Goal: Information Seeking & Learning: Learn about a topic

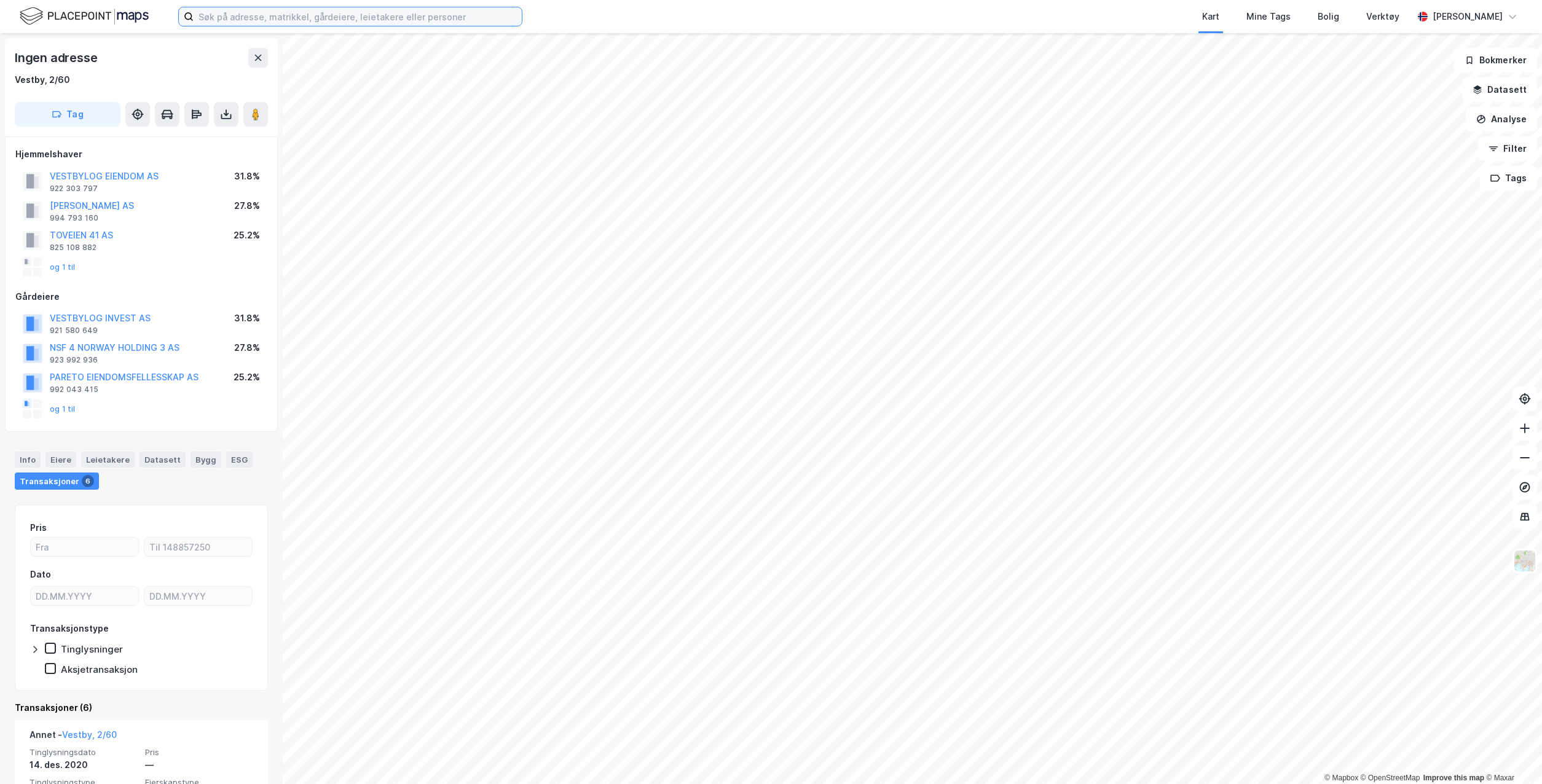
click at [377, 21] on input at bounding box center [358, 17] width 328 height 18
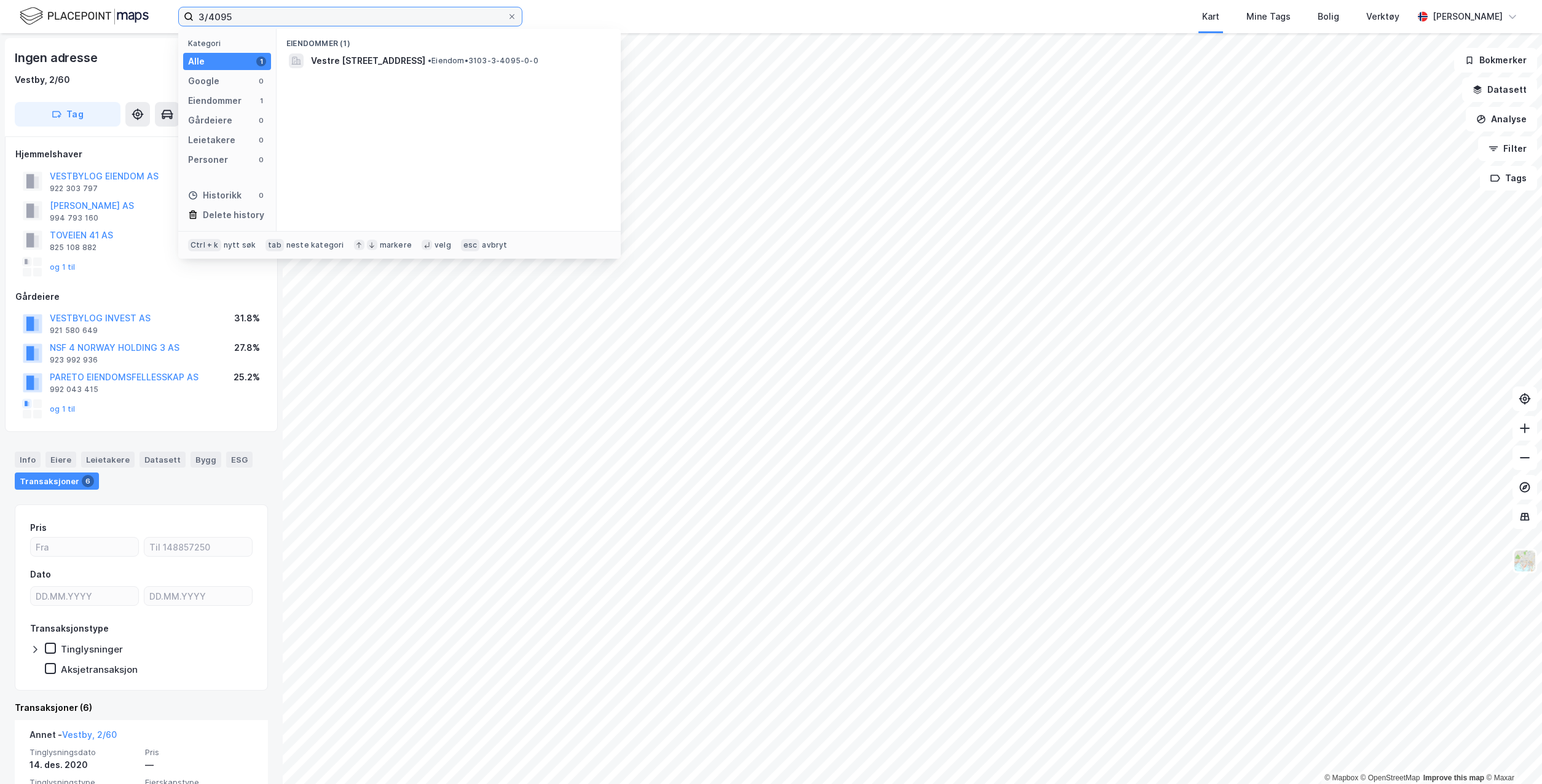
type input "3/4095"
click at [425, 67] on span "Vestre [STREET_ADDRESS]" at bounding box center [368, 60] width 114 height 15
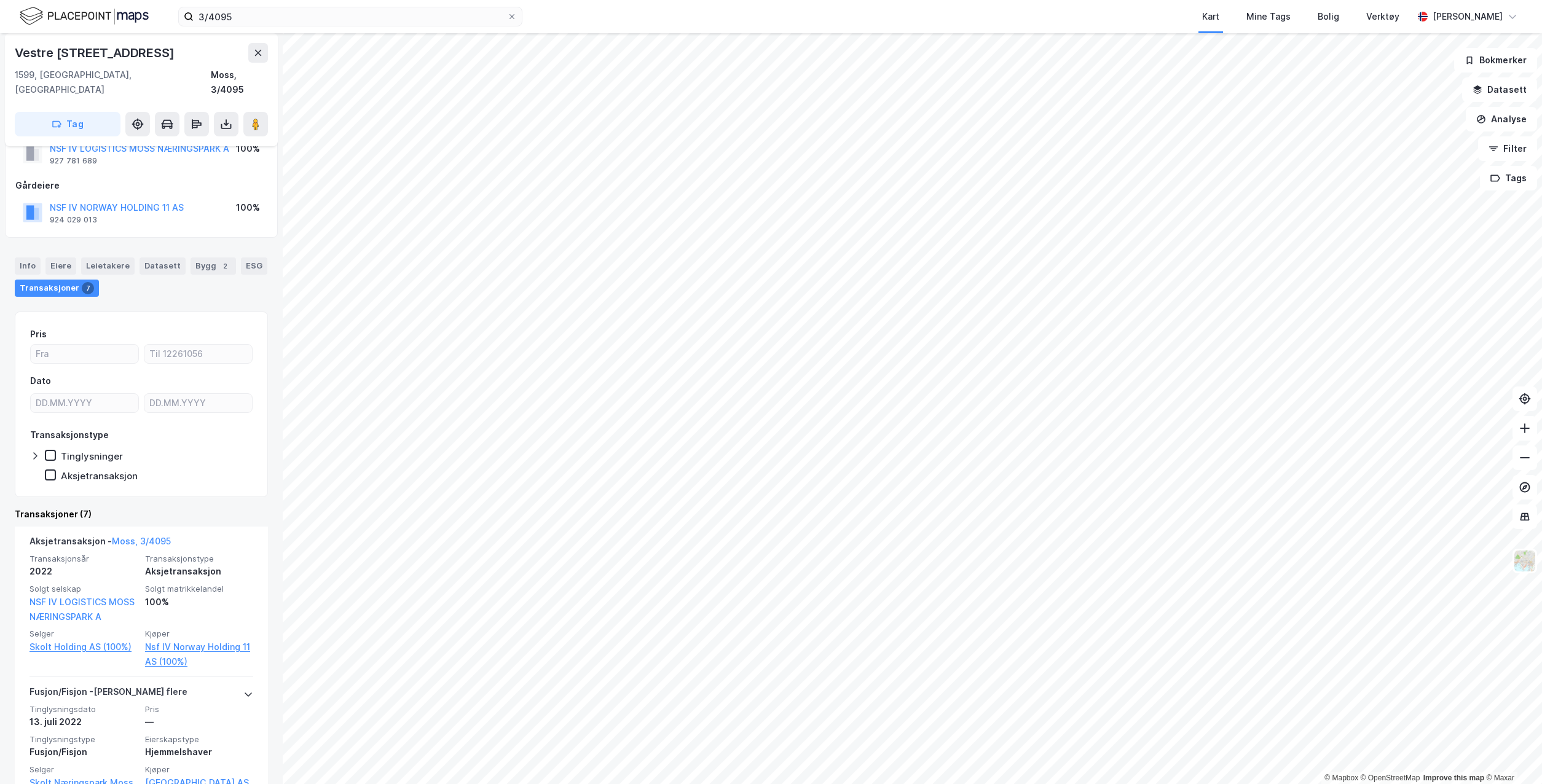
scroll to position [62, 0]
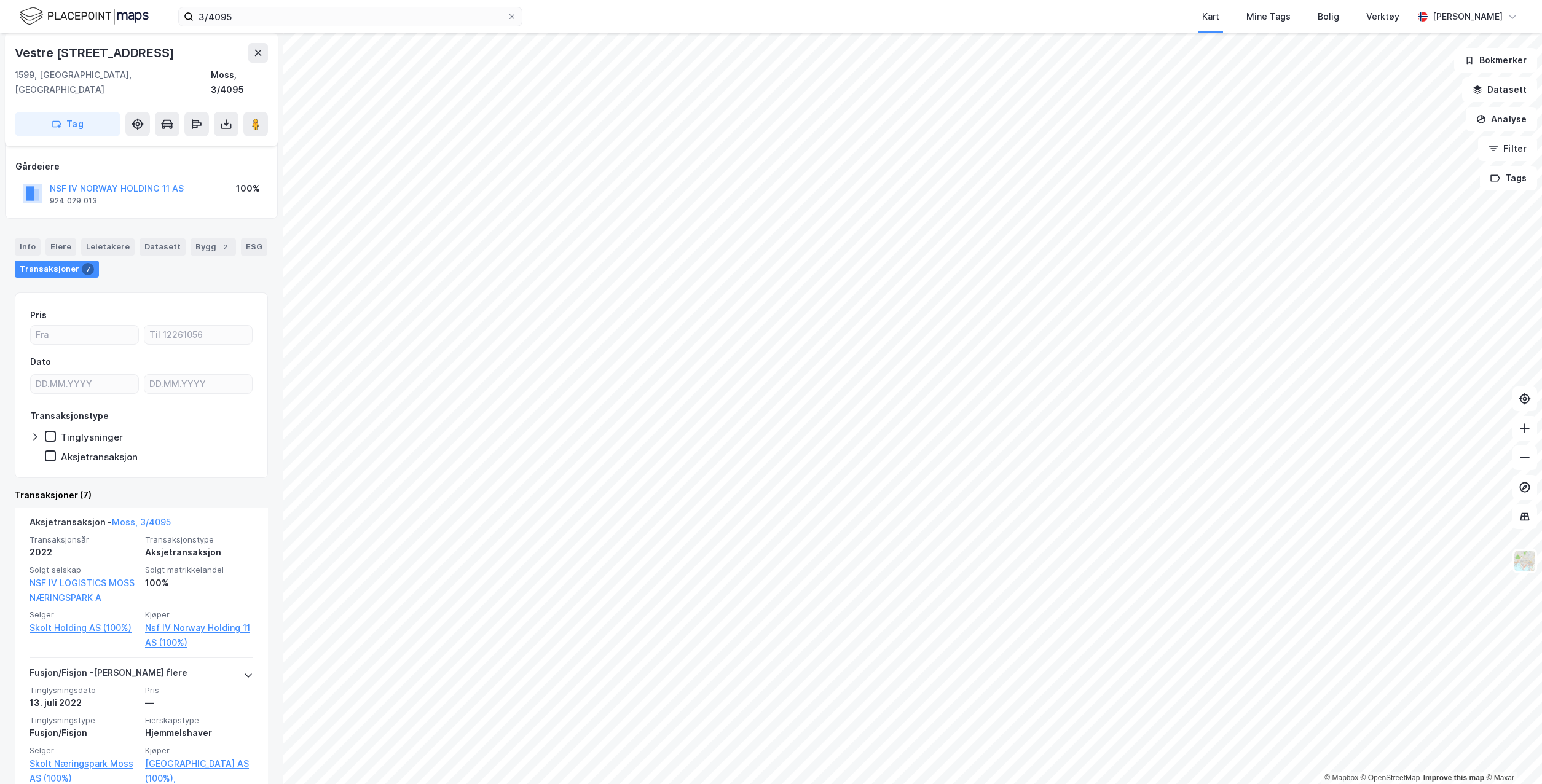
click at [58, 238] on div "Eiere" at bounding box center [61, 247] width 31 height 18
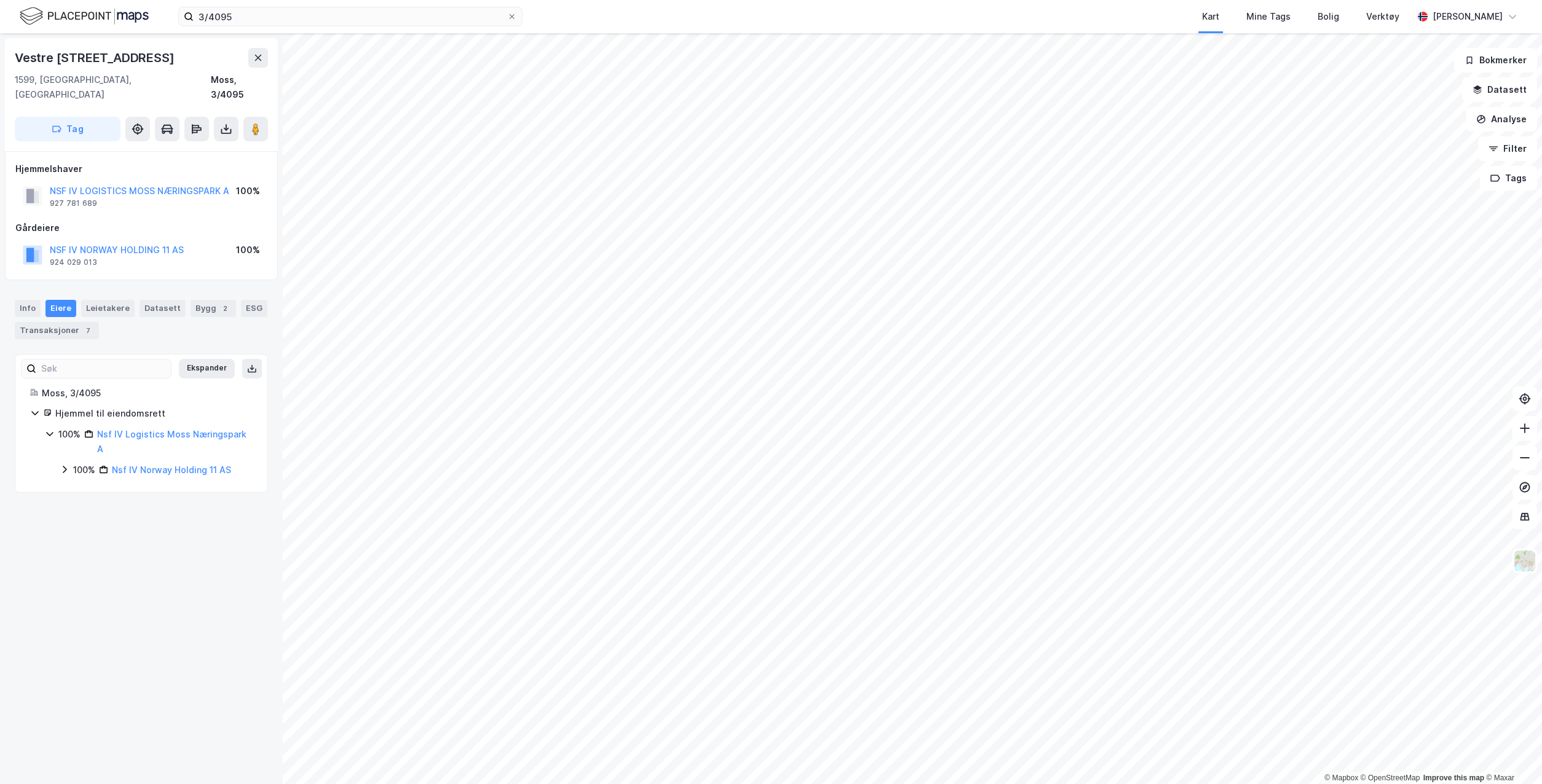
click at [55, 322] on div "Transaksjoner 7" at bounding box center [57, 330] width 84 height 18
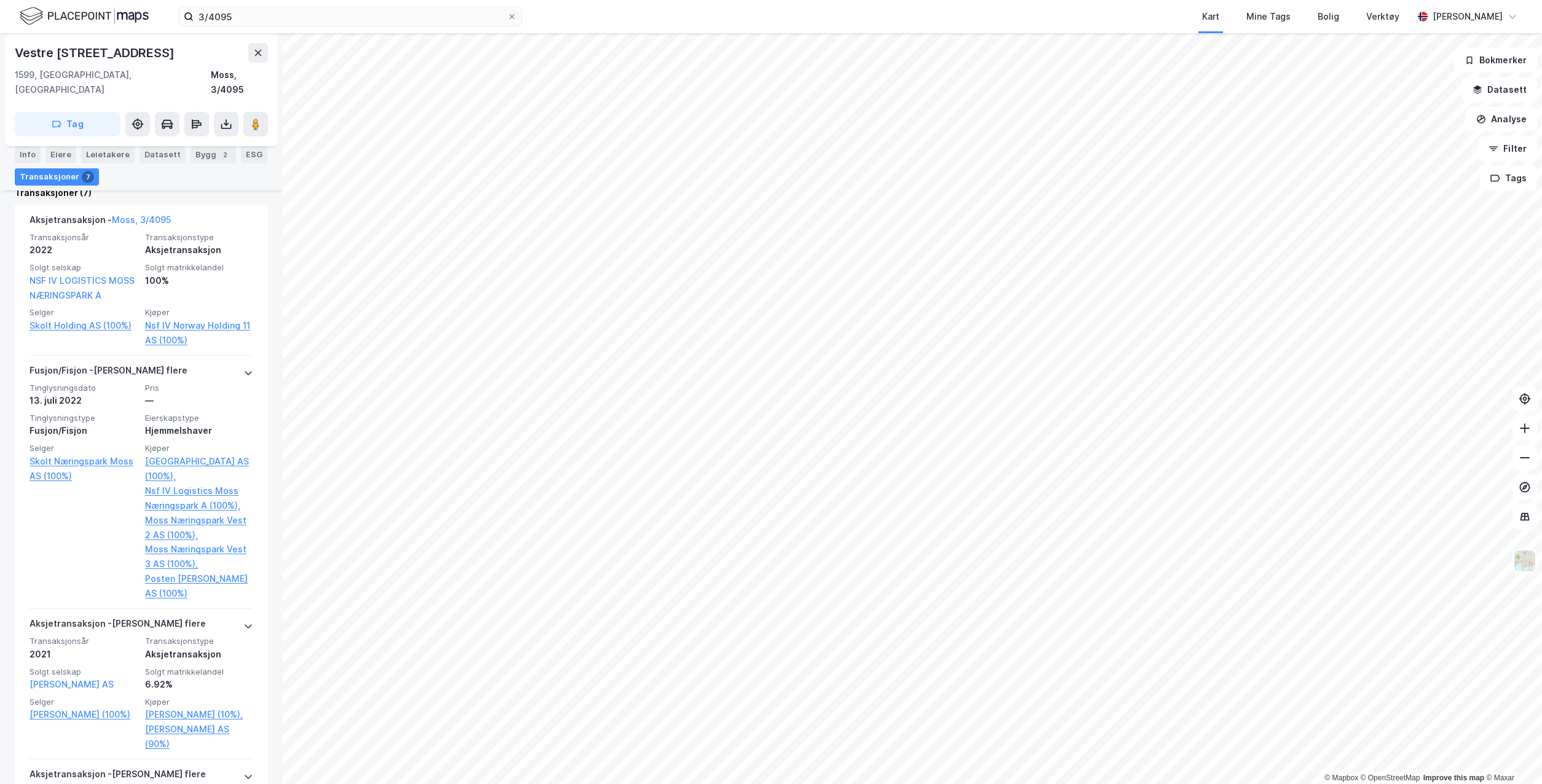
scroll to position [358, 0]
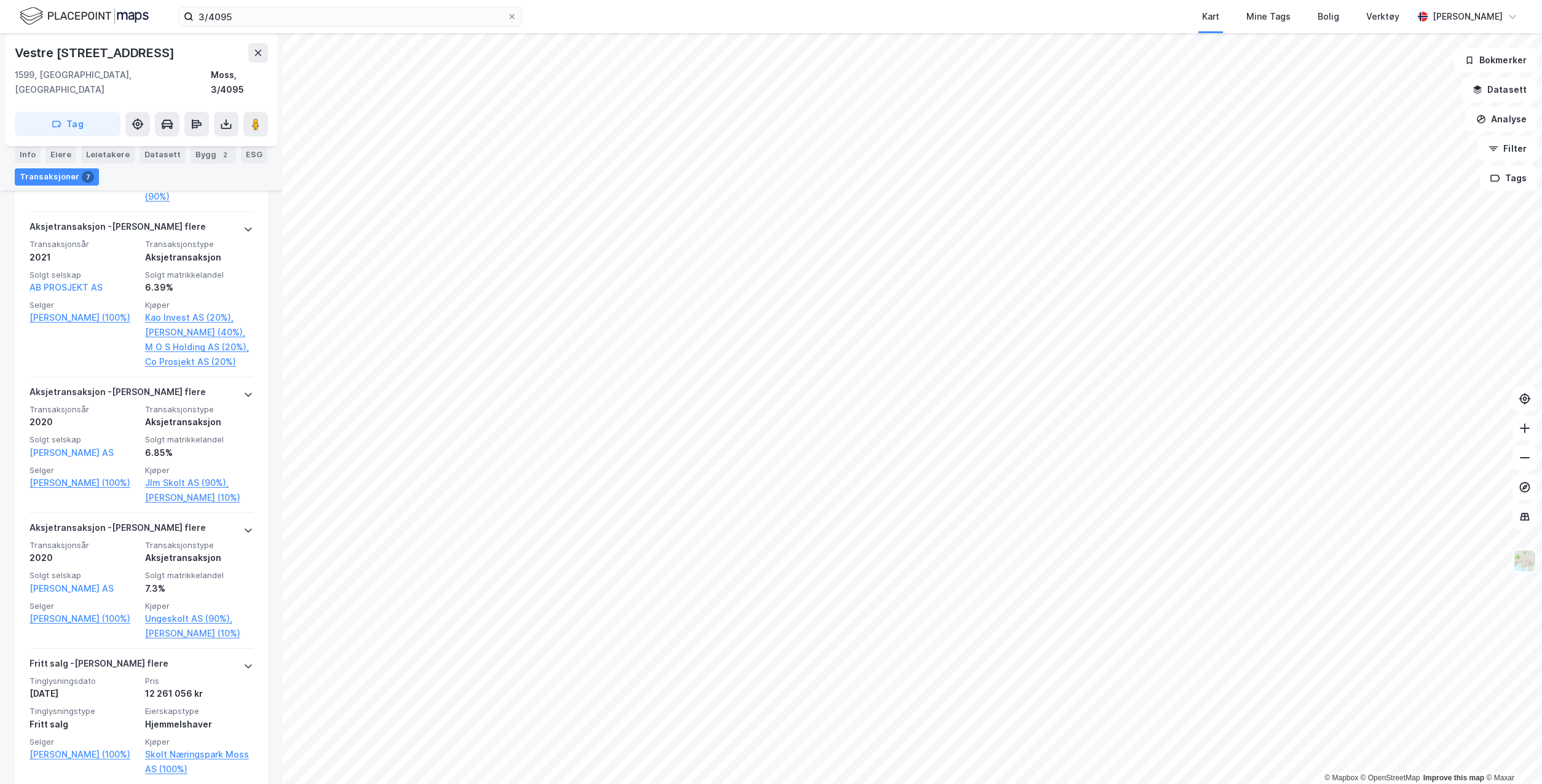
click at [192, 676] on span "Pris" at bounding box center [199, 681] width 108 height 11
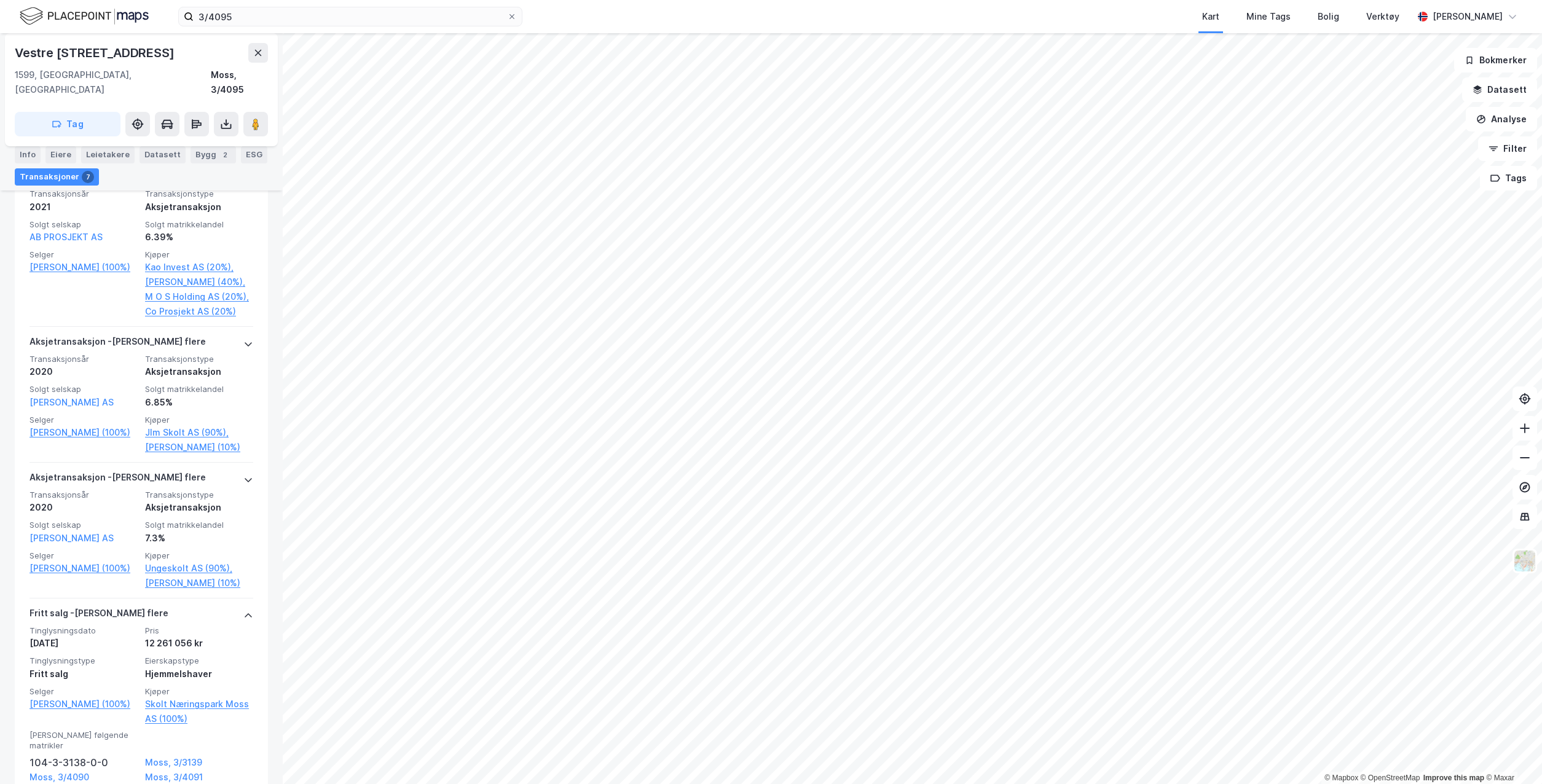
scroll to position [973, 0]
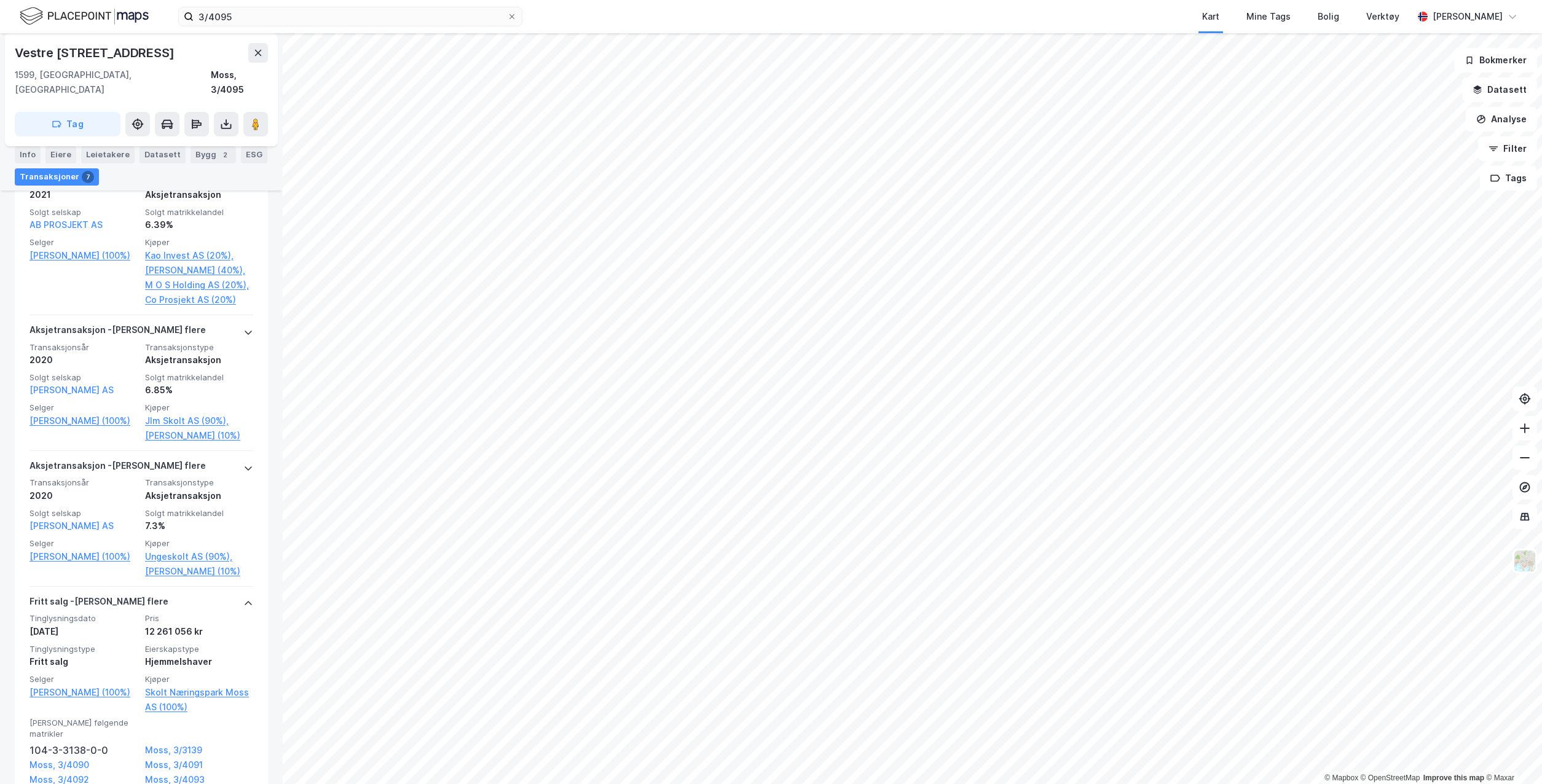
click at [220, 624] on div "12 261 056 kr" at bounding box center [199, 631] width 108 height 15
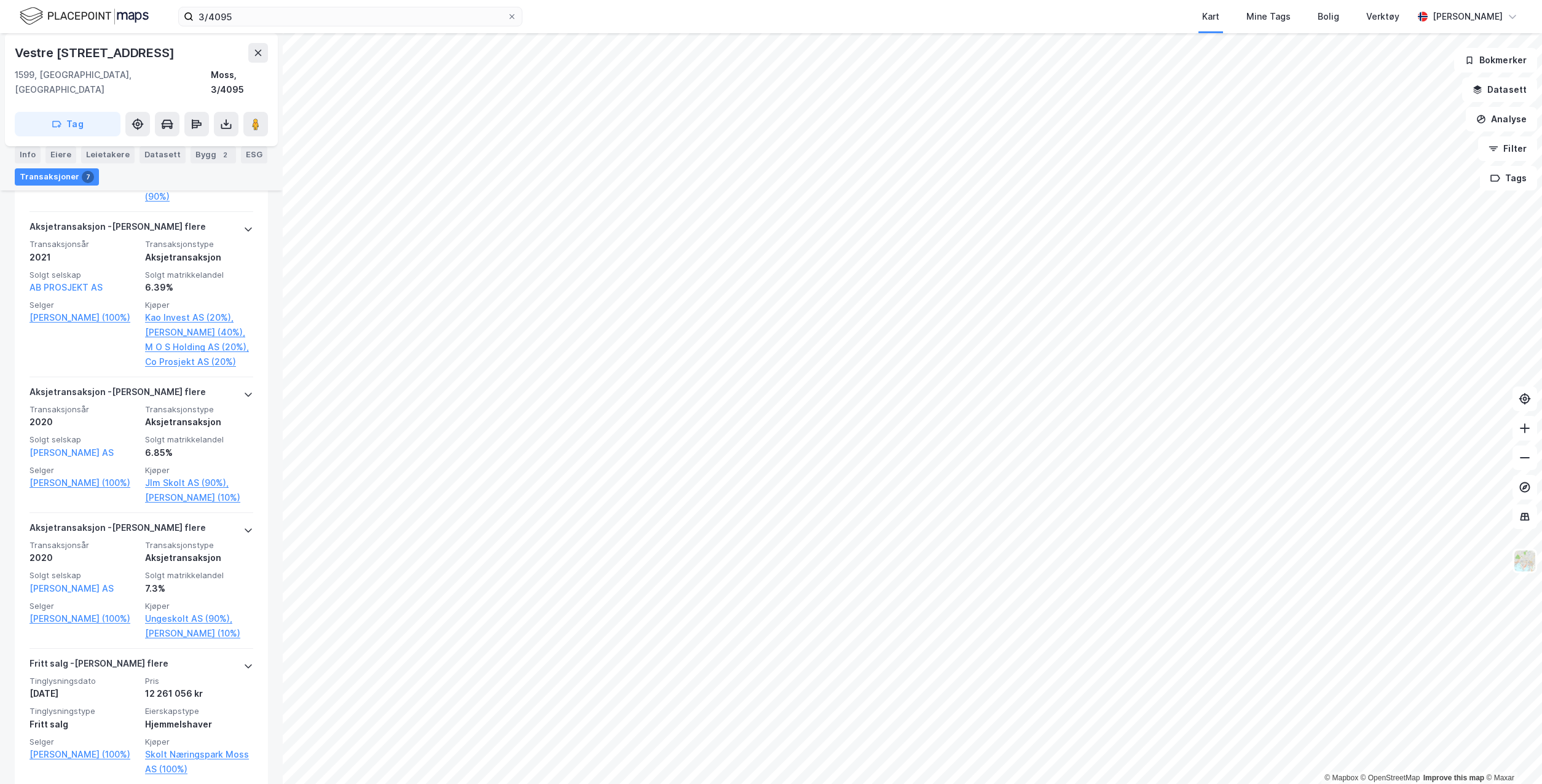
click at [241, 717] on div "Hjemmelshaver" at bounding box center [199, 724] width 108 height 15
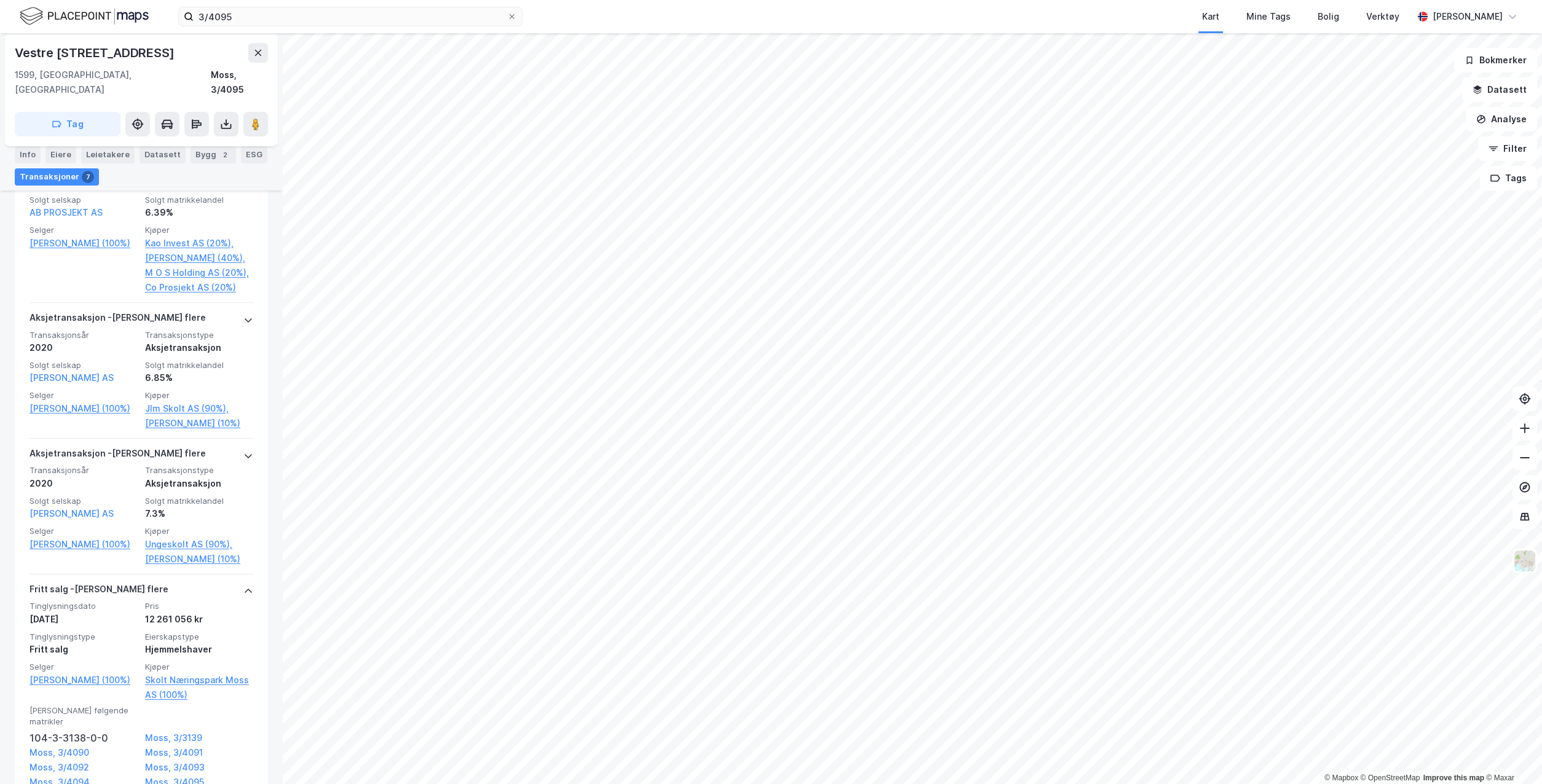
scroll to position [988, 0]
click at [224, 116] on button at bounding box center [226, 123] width 25 height 25
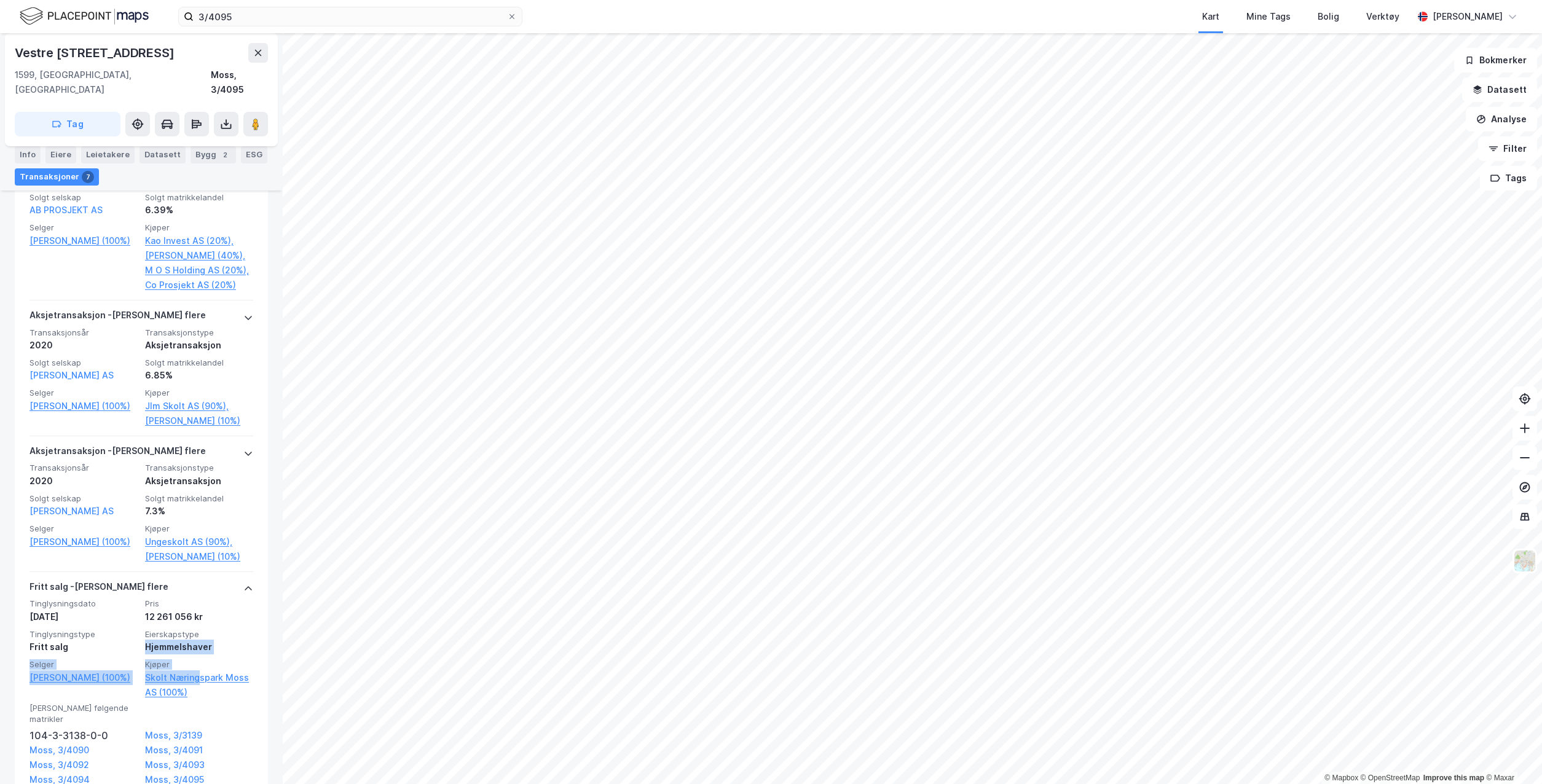
drag, startPoint x: 222, startPoint y: 623, endPoint x: 210, endPoint y: 673, distance: 51.4
click at [206, 672] on div "Tinglysningsdato [DATE] Pris 12 261 056 kr Tinglysningstype Fritt salg Eierskap…" at bounding box center [141, 649] width 224 height 101
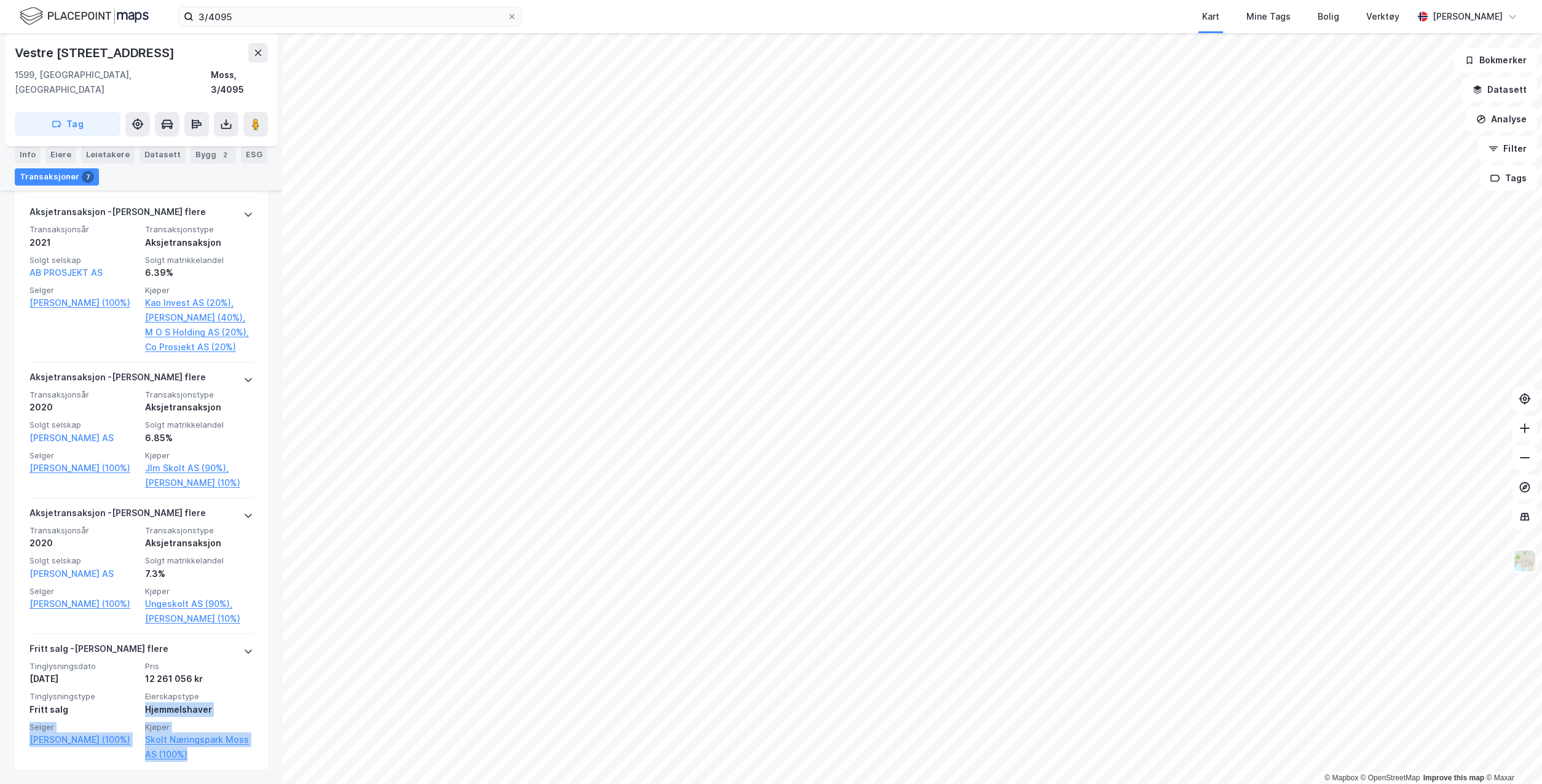
scroll to position [911, 0]
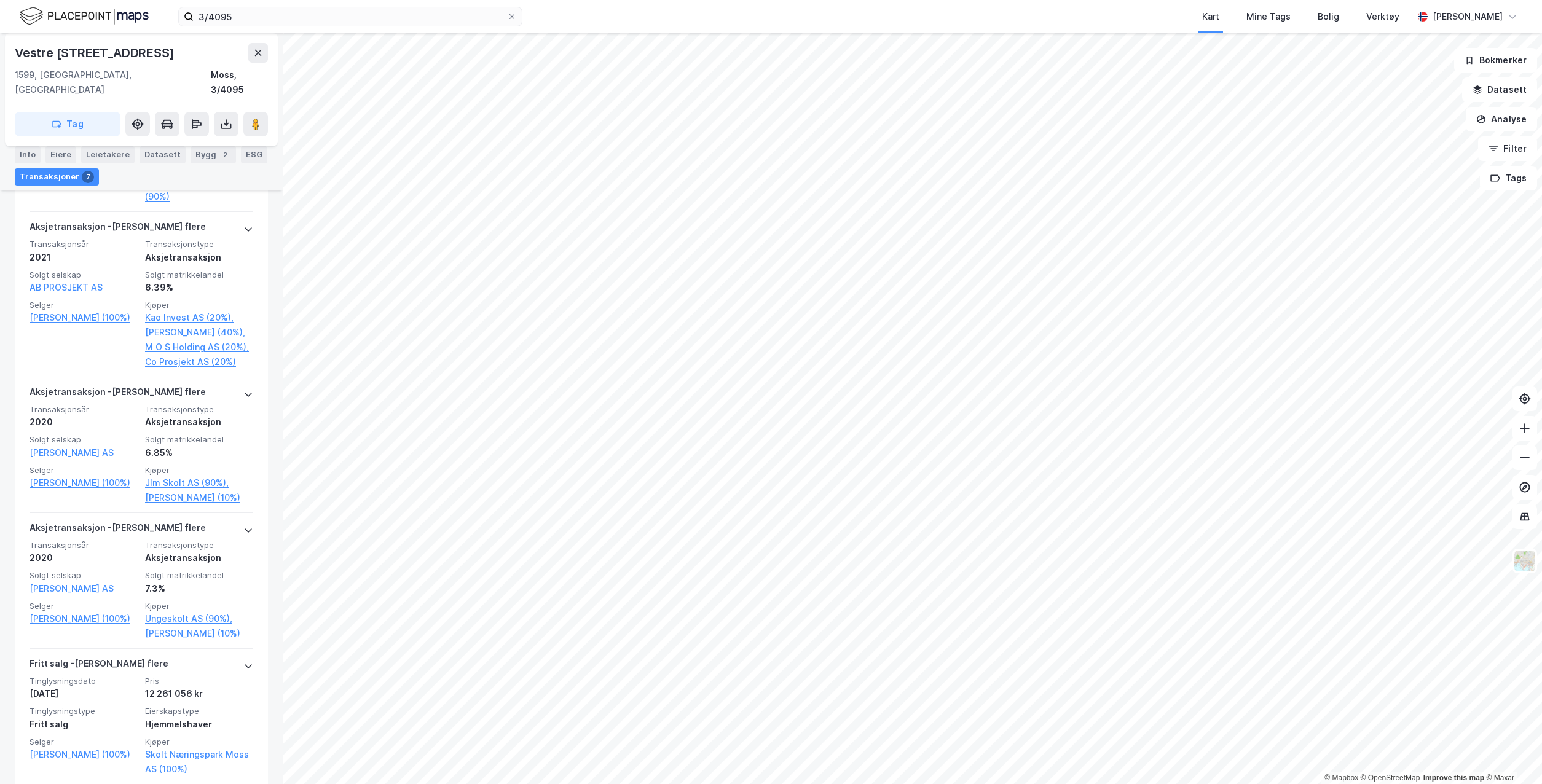
click at [236, 687] on div "12 261 056 kr" at bounding box center [199, 694] width 108 height 15
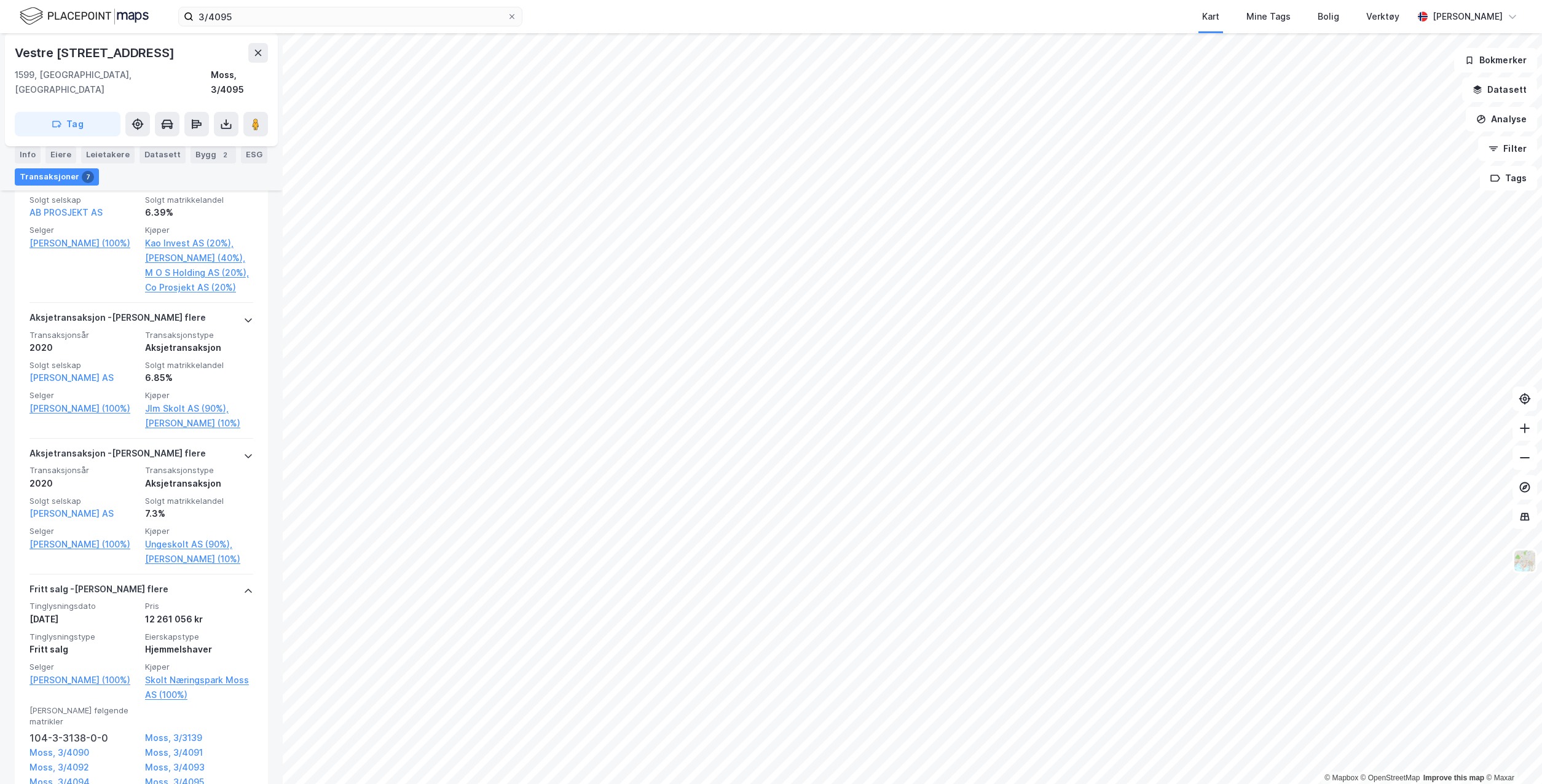
scroll to position [988, 0]
click at [244, 439] on div "Aksjetransaksjon - Gjelder flere Transaksjonsår 2020 Transaksjonstype Aksjetran…" at bounding box center [141, 504] width 253 height 136
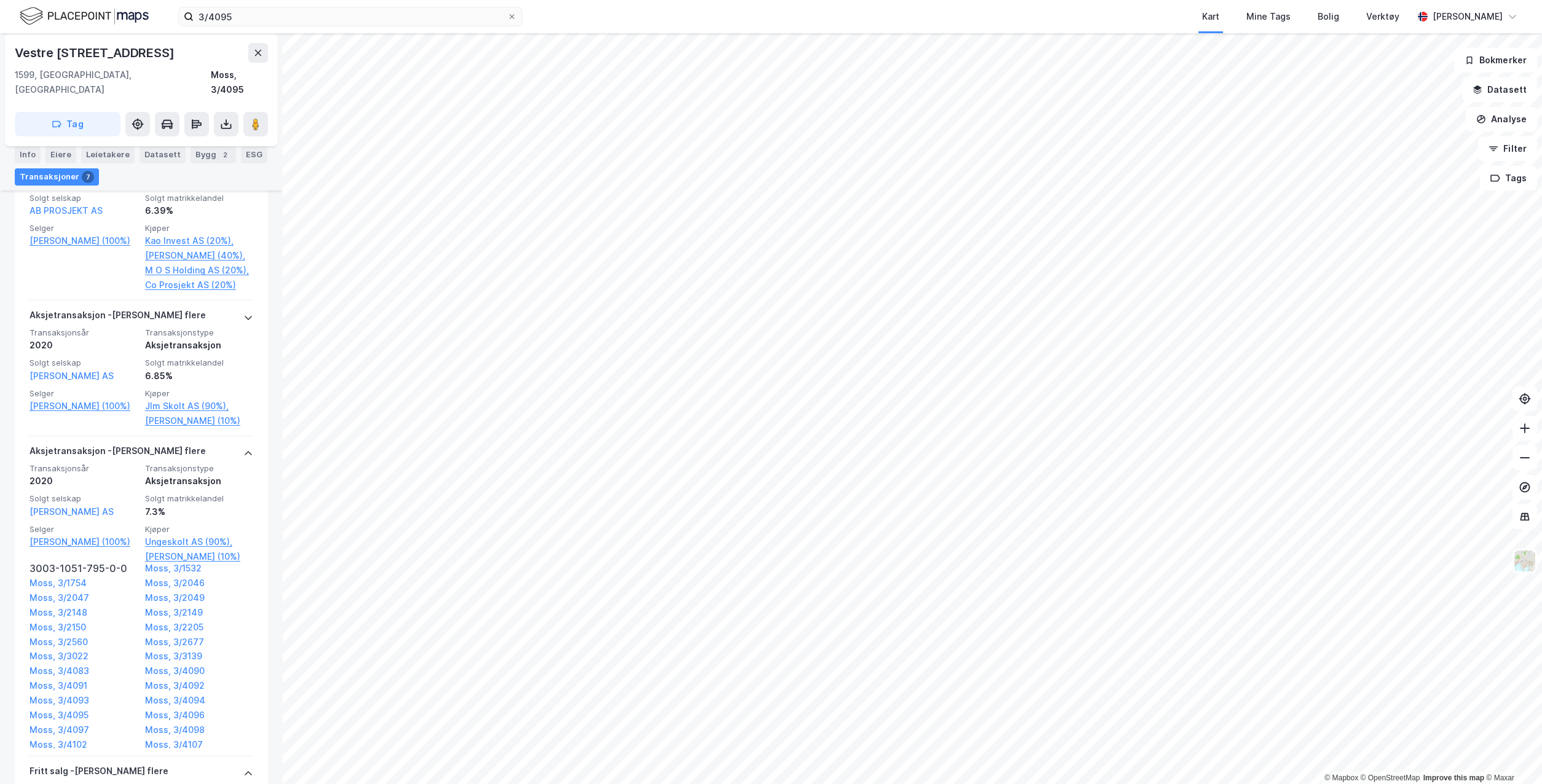
scroll to position [62, 0]
click at [86, 506] on link "[PERSON_NAME] AS" at bounding box center [72, 511] width 84 height 11
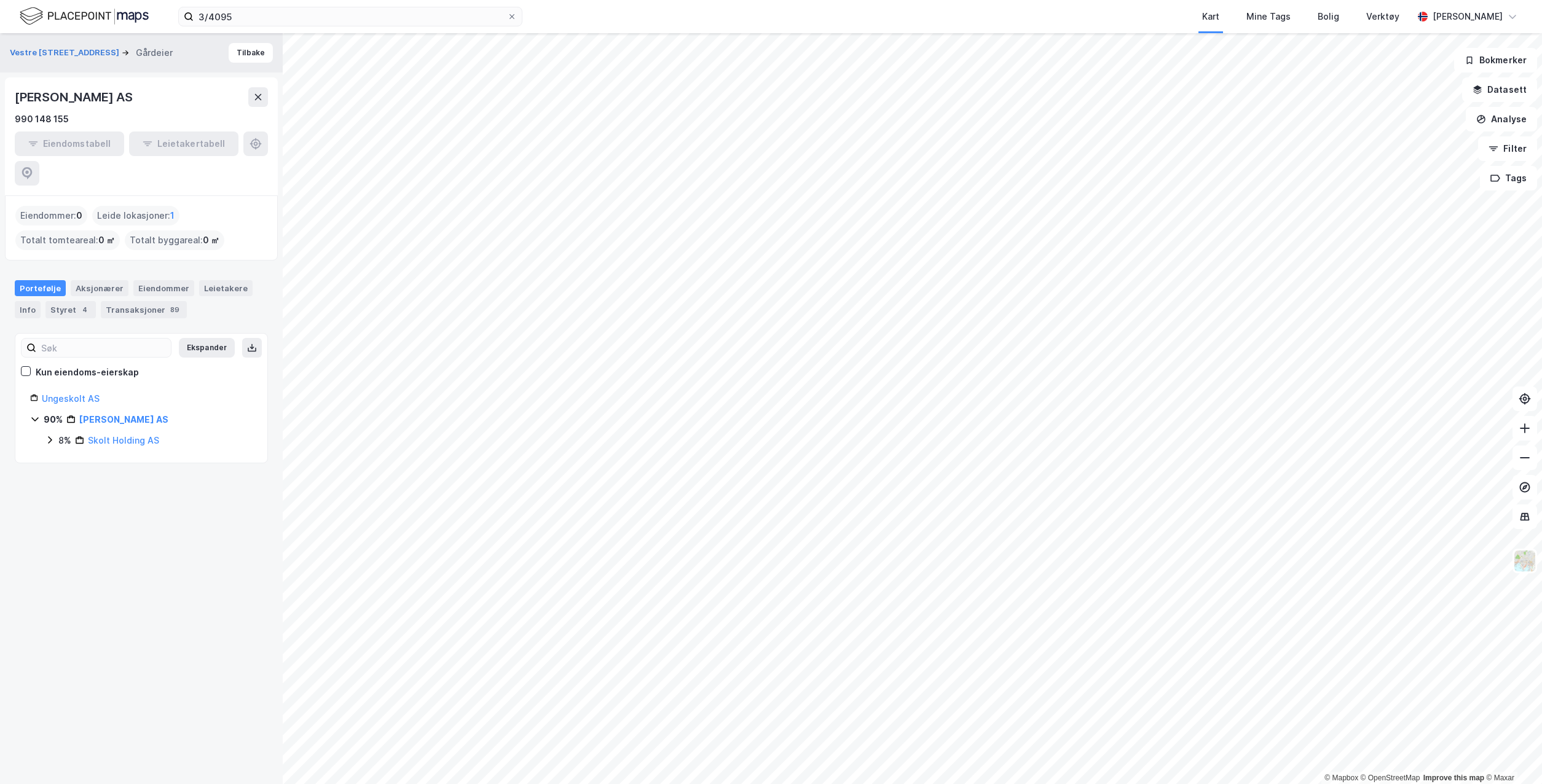
click at [109, 414] on link "[PERSON_NAME] AS" at bounding box center [123, 419] width 89 height 11
drag, startPoint x: 79, startPoint y: 122, endPoint x: 3, endPoint y: 118, distance: 76.1
click at [3, 118] on div "Vestre Vanemvei 51 Gårdeier Tilbake [PERSON_NAME] AS 990 148 155 Eiendomstabell…" at bounding box center [141, 408] width 283 height 751
copy div "990 148 155"
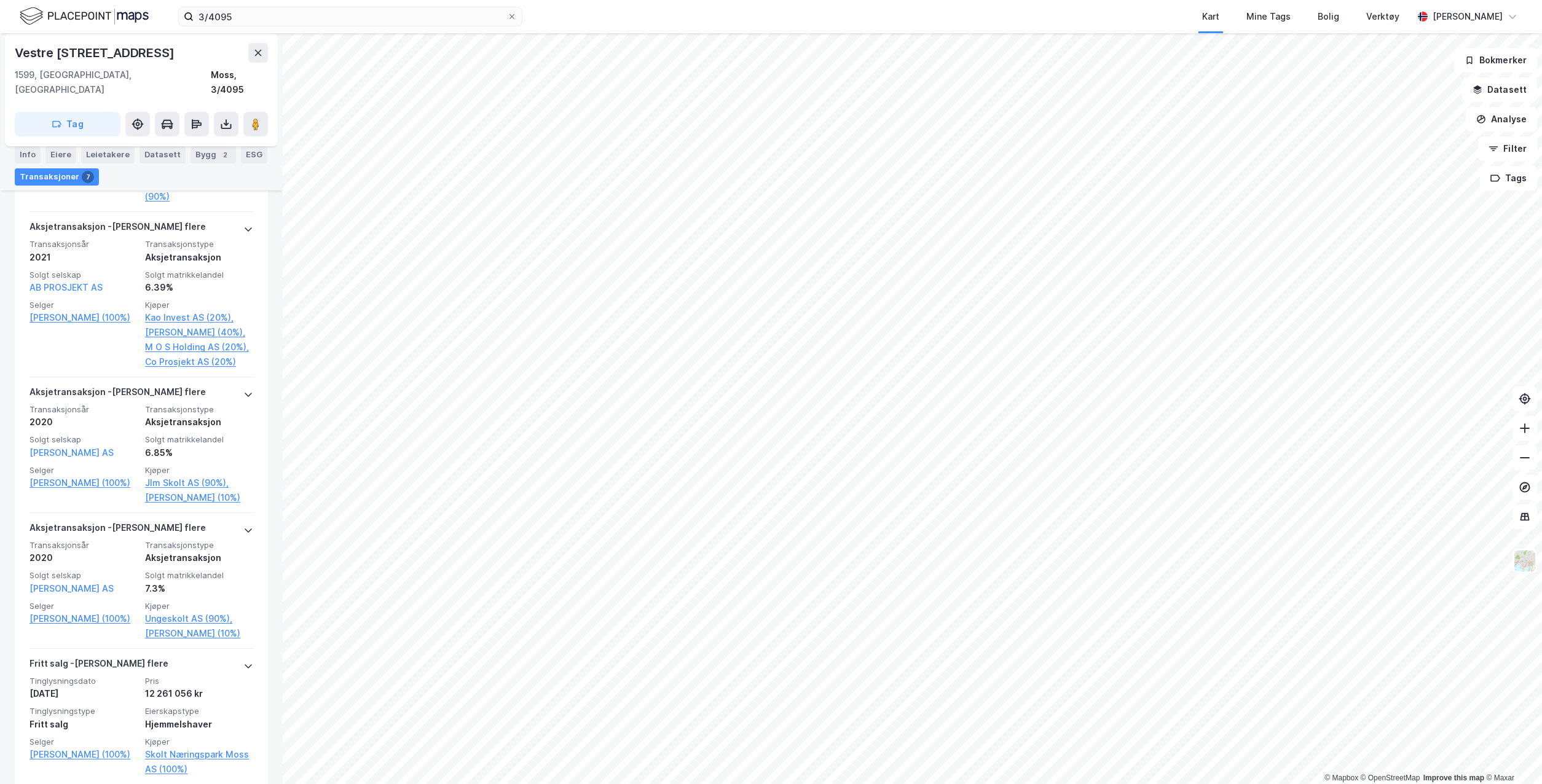
click at [103, 687] on div "Tinglysningsdato [DATE] Pris 12 261 056 kr Tinglysningstype Fritt salg Eierskap…" at bounding box center [141, 726] width 224 height 101
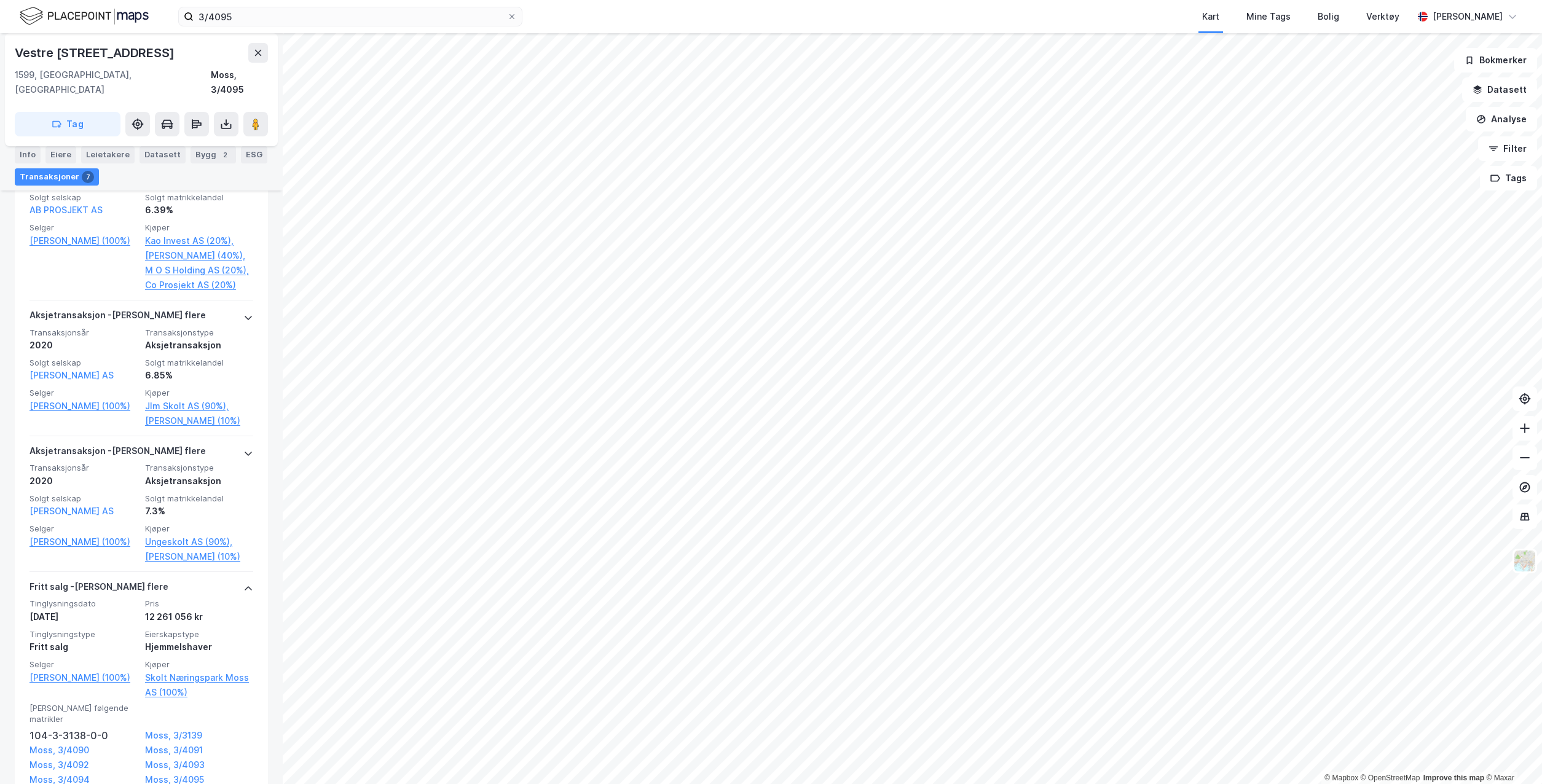
click at [114, 609] on div "[DATE]" at bounding box center [83, 616] width 108 height 15
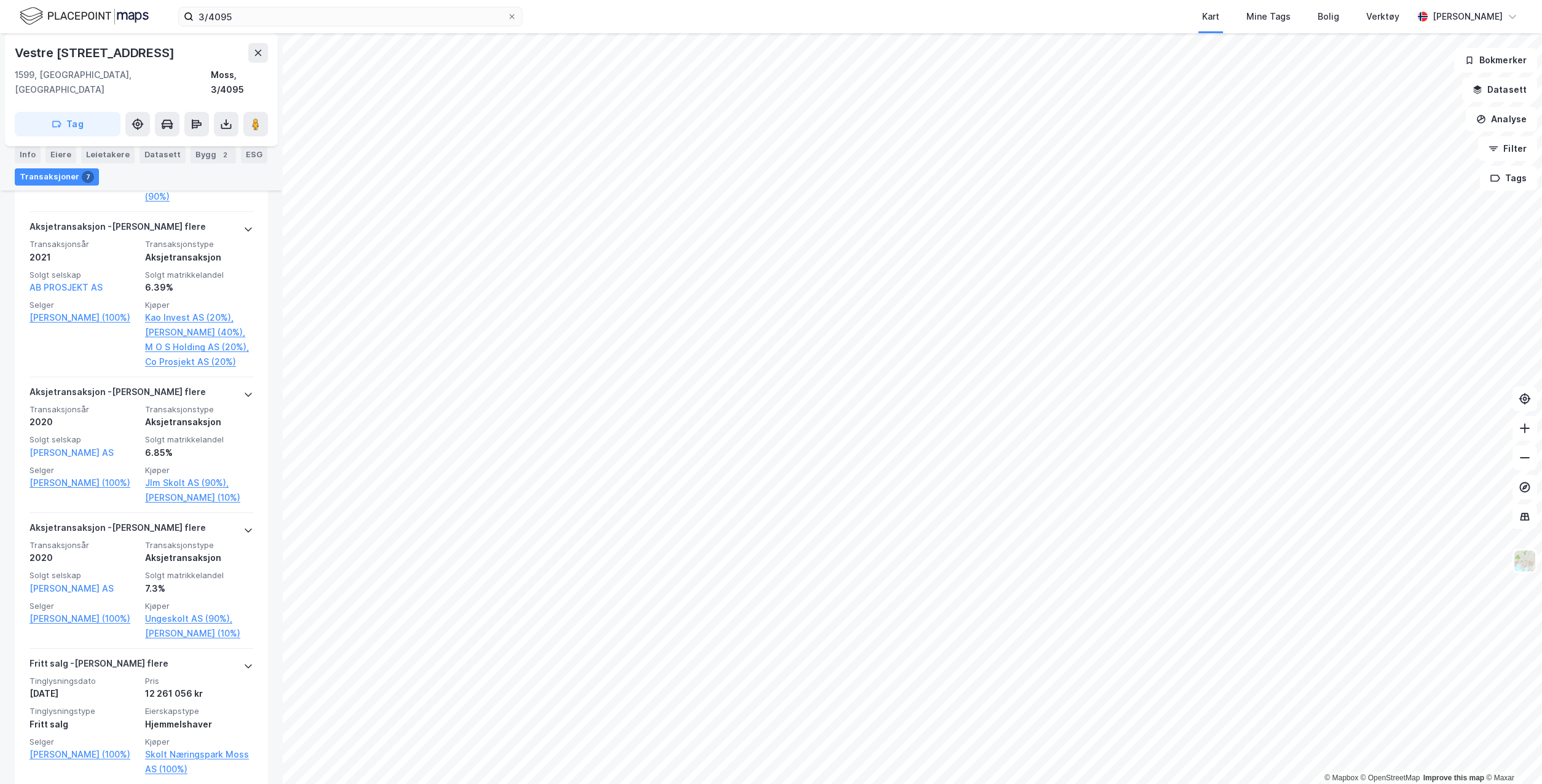
click at [113, 687] on div "[DATE]" at bounding box center [83, 694] width 108 height 15
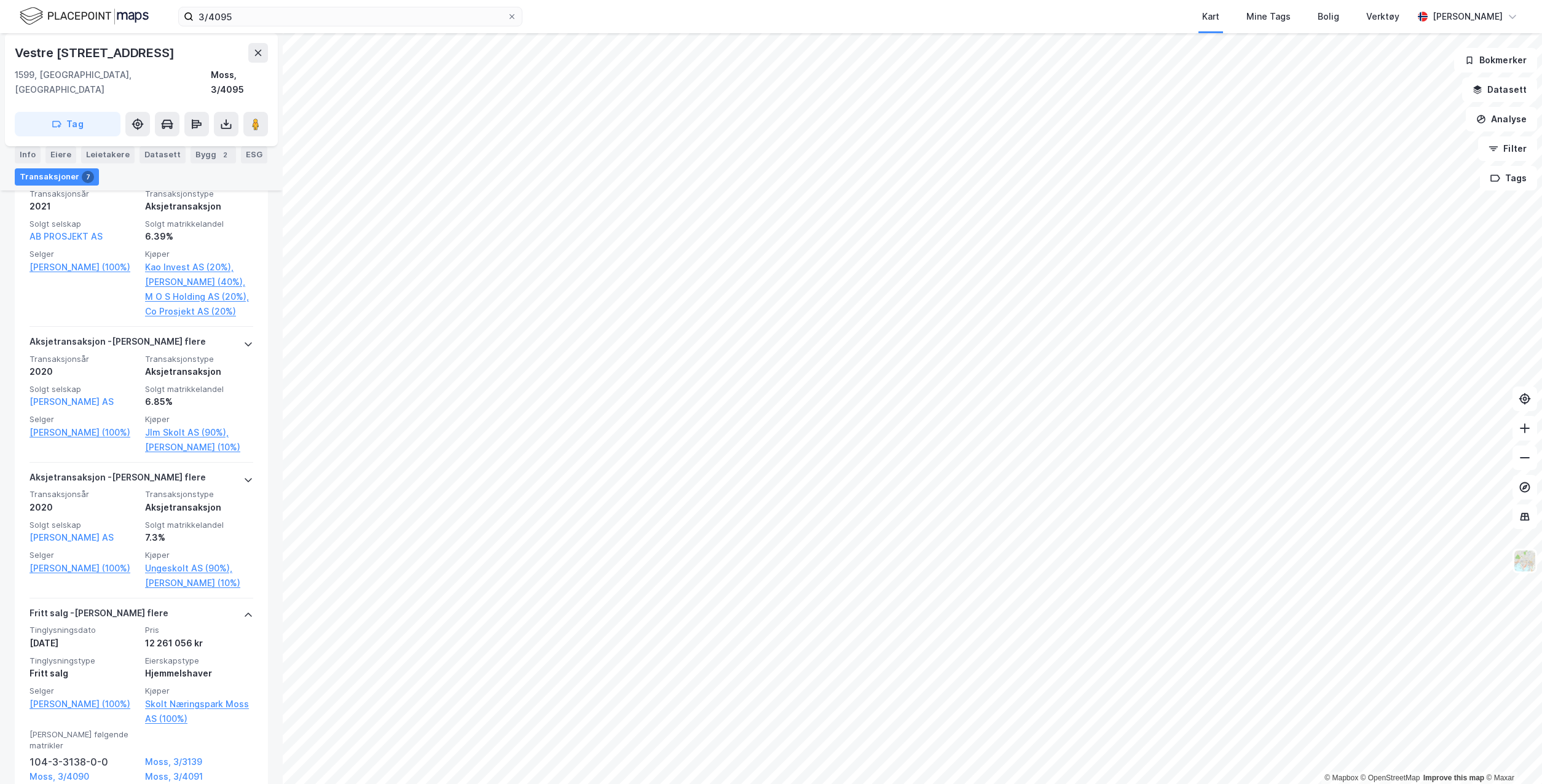
scroll to position [973, 0]
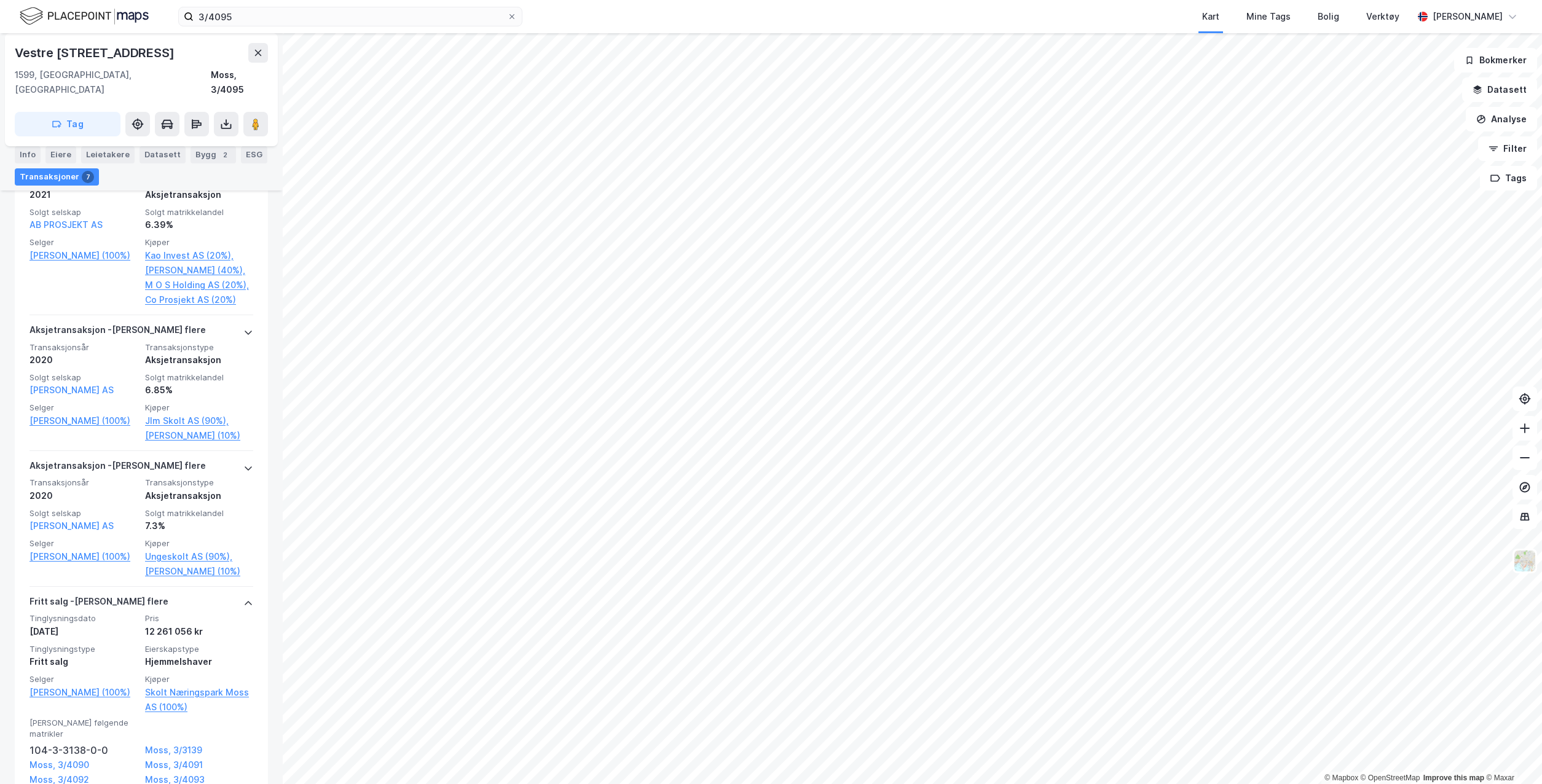
click at [1052, 18] on div "Kart Mine Tags Bolig Verktøy" at bounding box center [997, 16] width 831 height 33
click at [935, 22] on div "Kart Mine Tags Bolig Verktøy" at bounding box center [997, 16] width 831 height 33
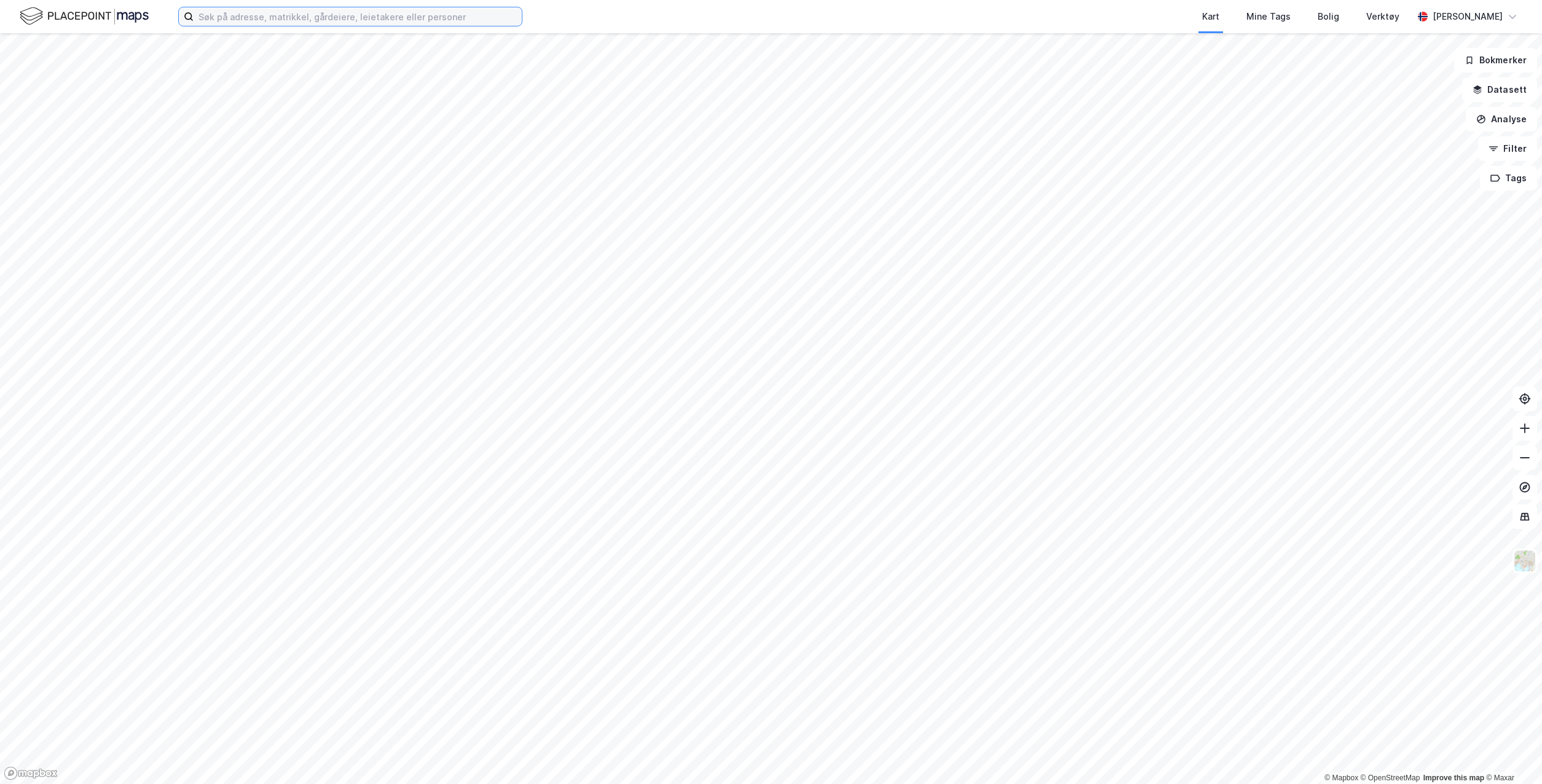
click at [399, 21] on input at bounding box center [358, 17] width 328 height 18
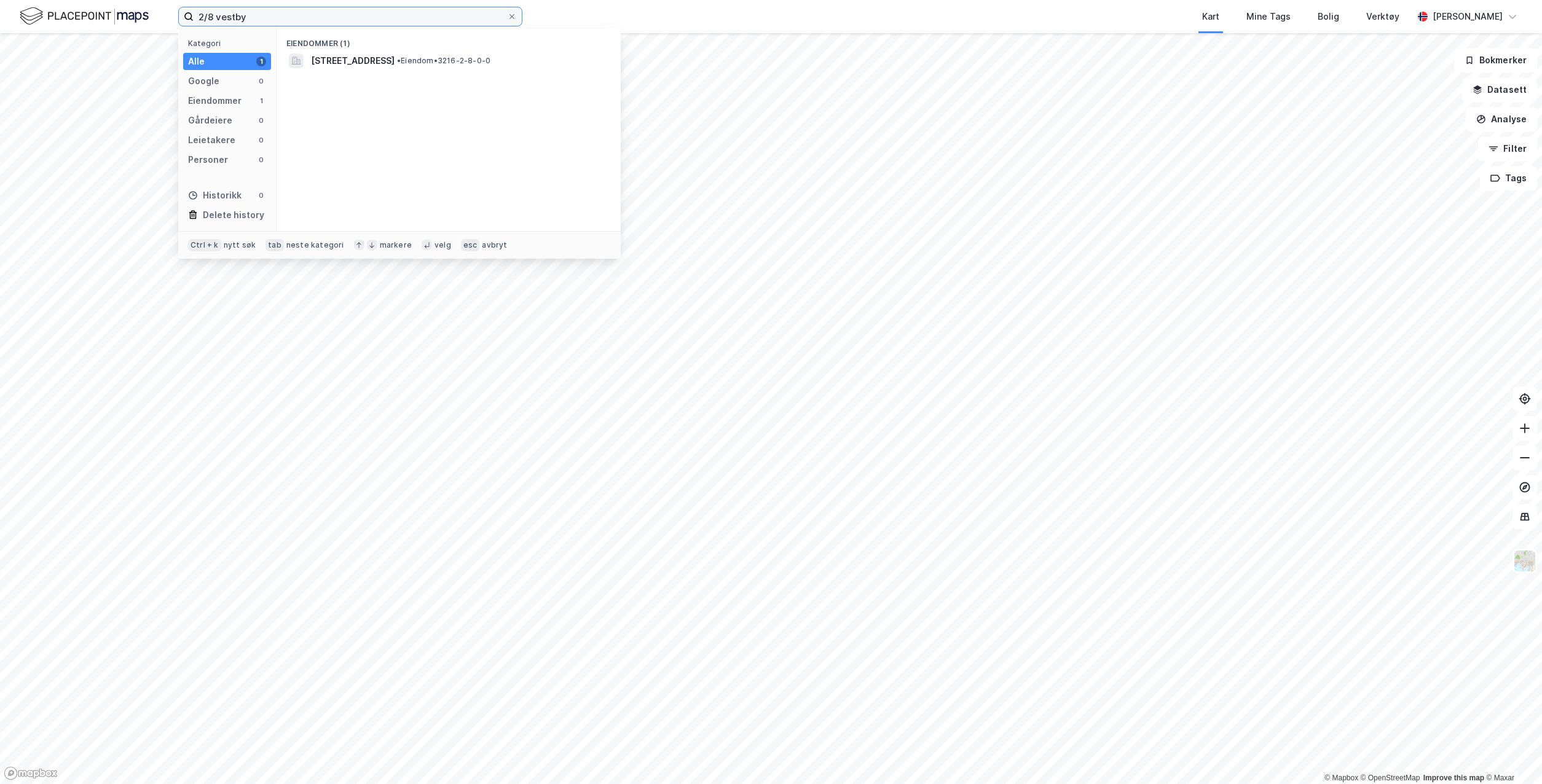
type input "2/8 vestby"
click at [394, 57] on span "[STREET_ADDRESS]" at bounding box center [352, 60] width 83 height 15
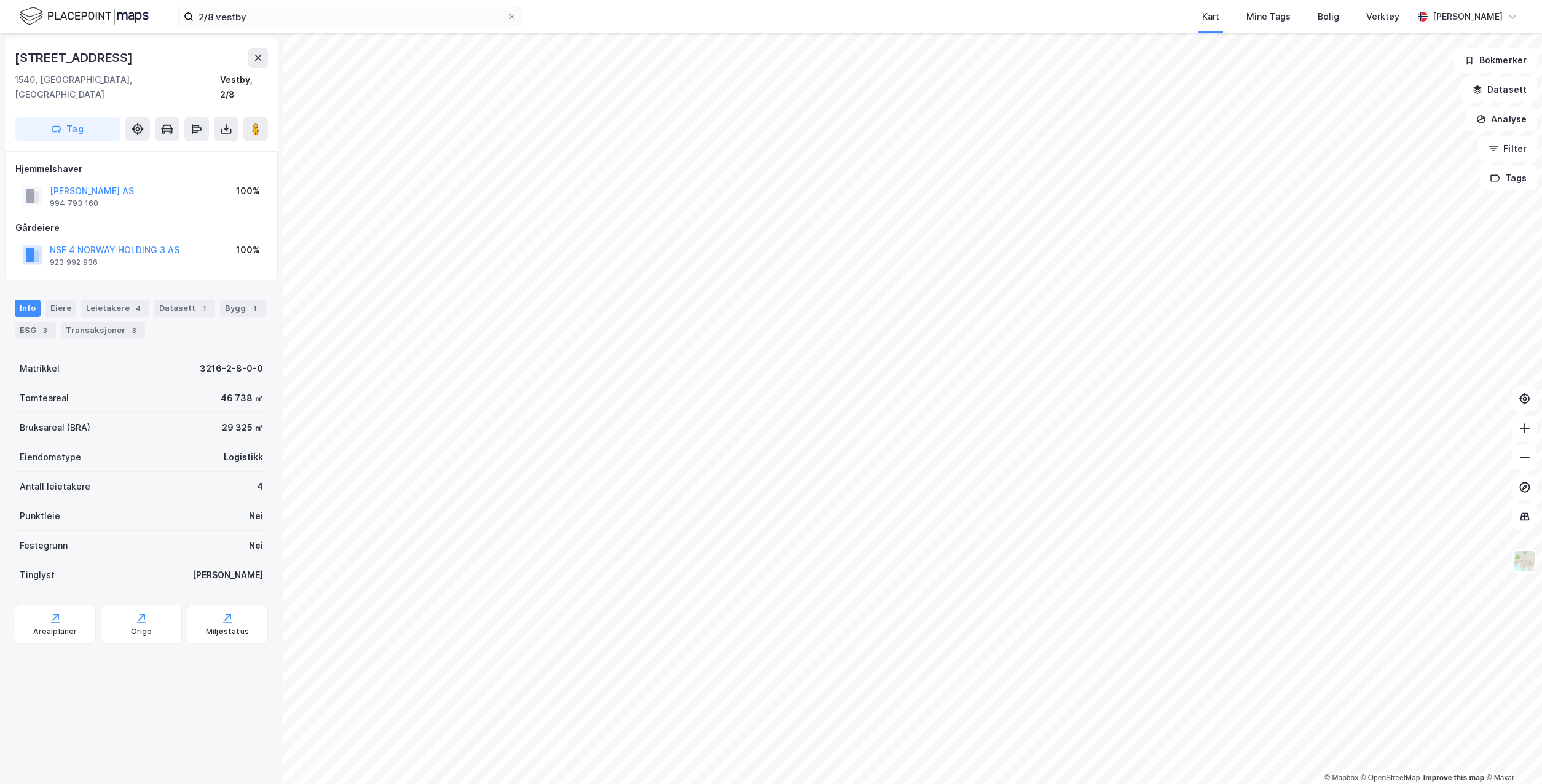
click at [86, 322] on div "Transaksjoner 8" at bounding box center [103, 330] width 84 height 18
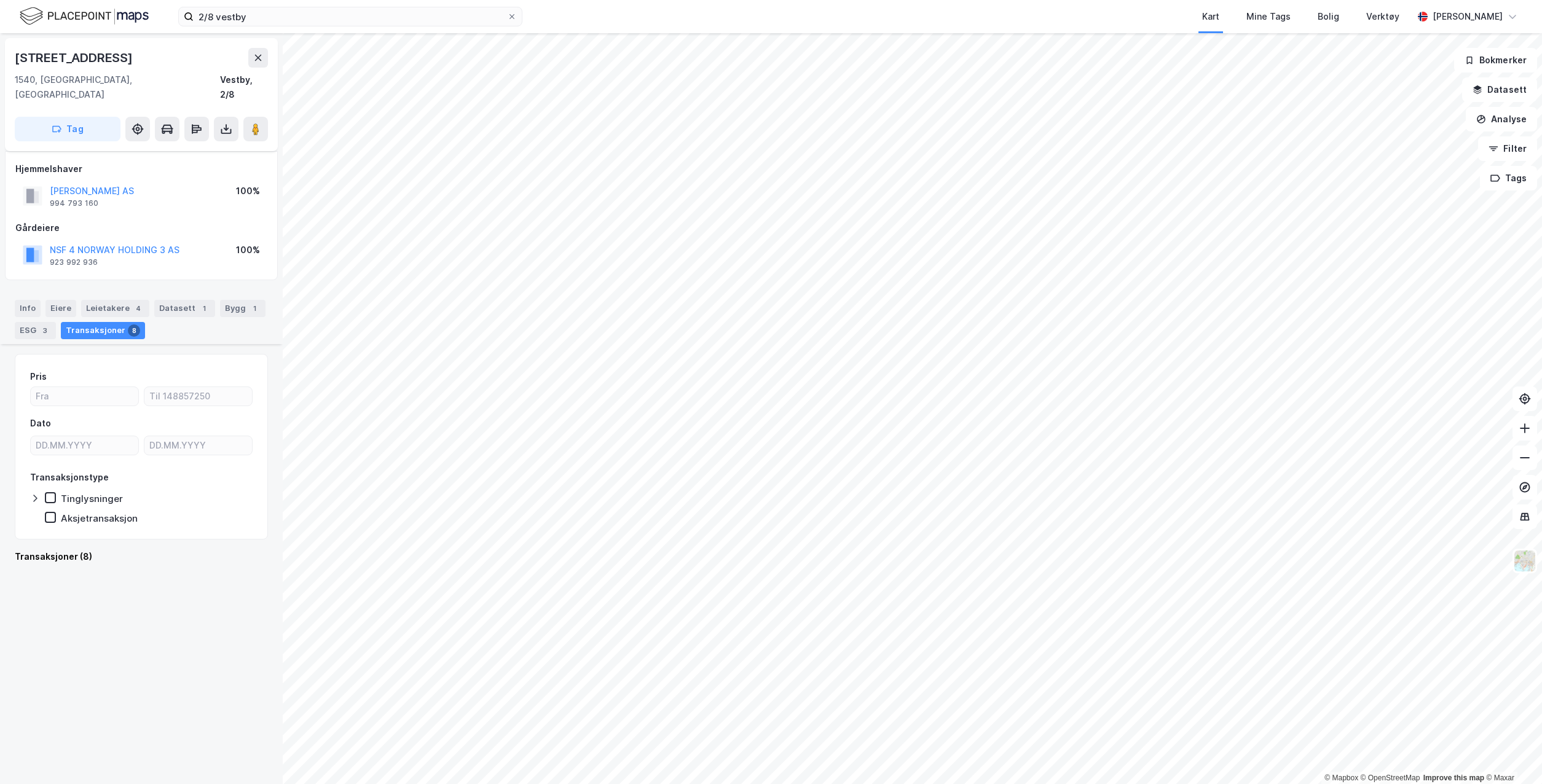
scroll to position [1018, 0]
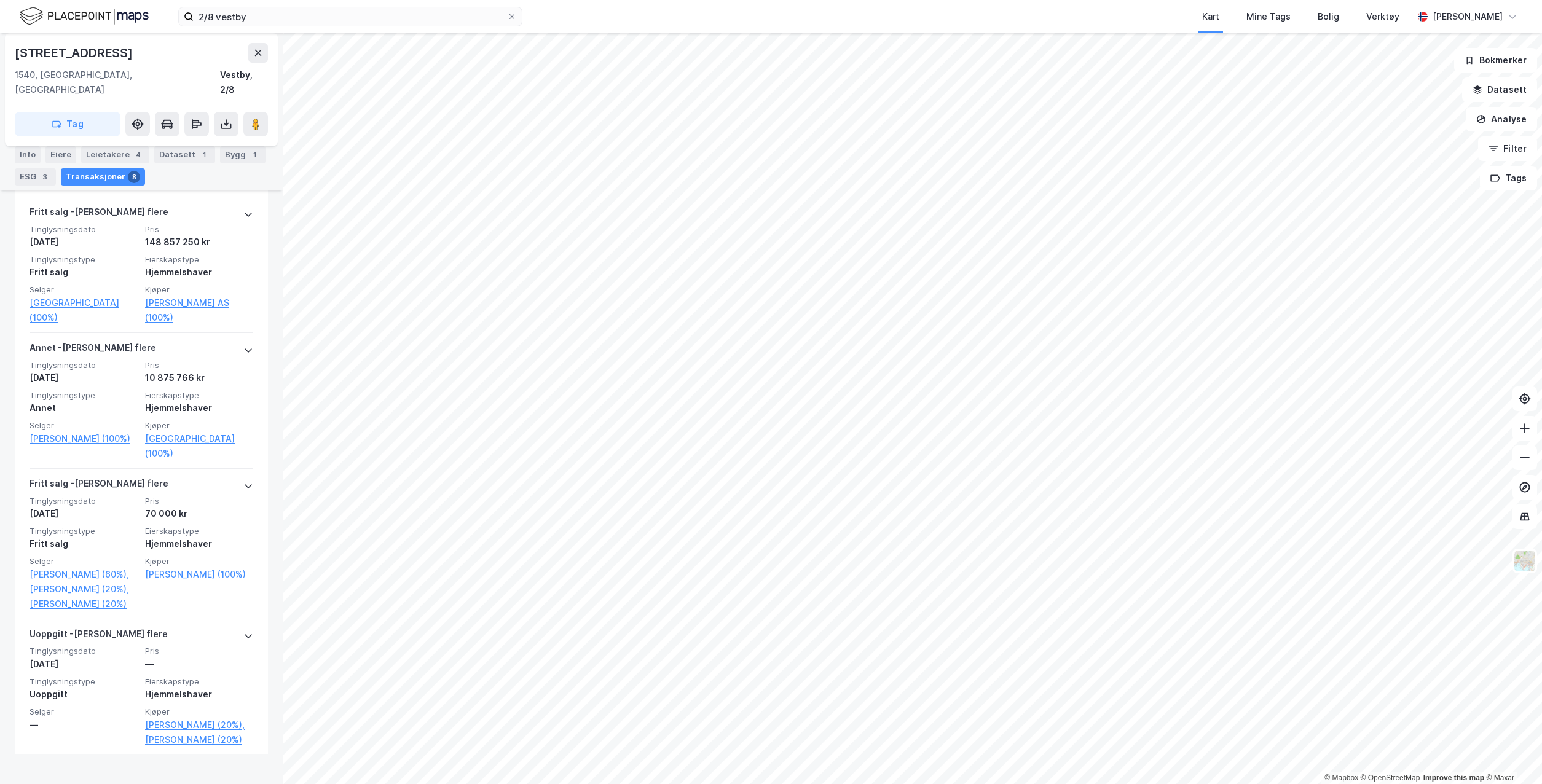
click at [128, 638] on div "Uoppgitt - Gjelder flere" at bounding box center [141, 637] width 224 height 20
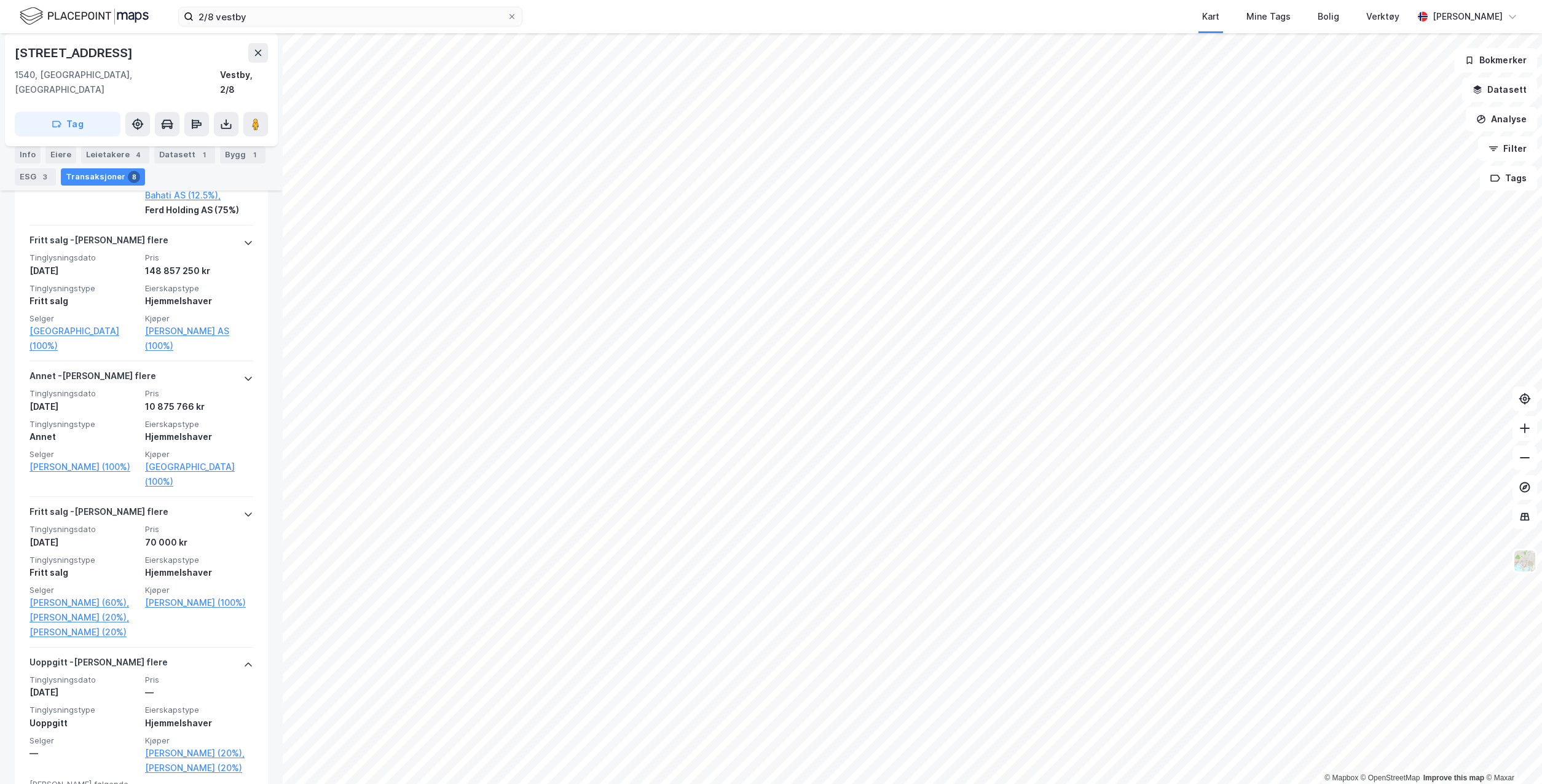
scroll to position [942, 0]
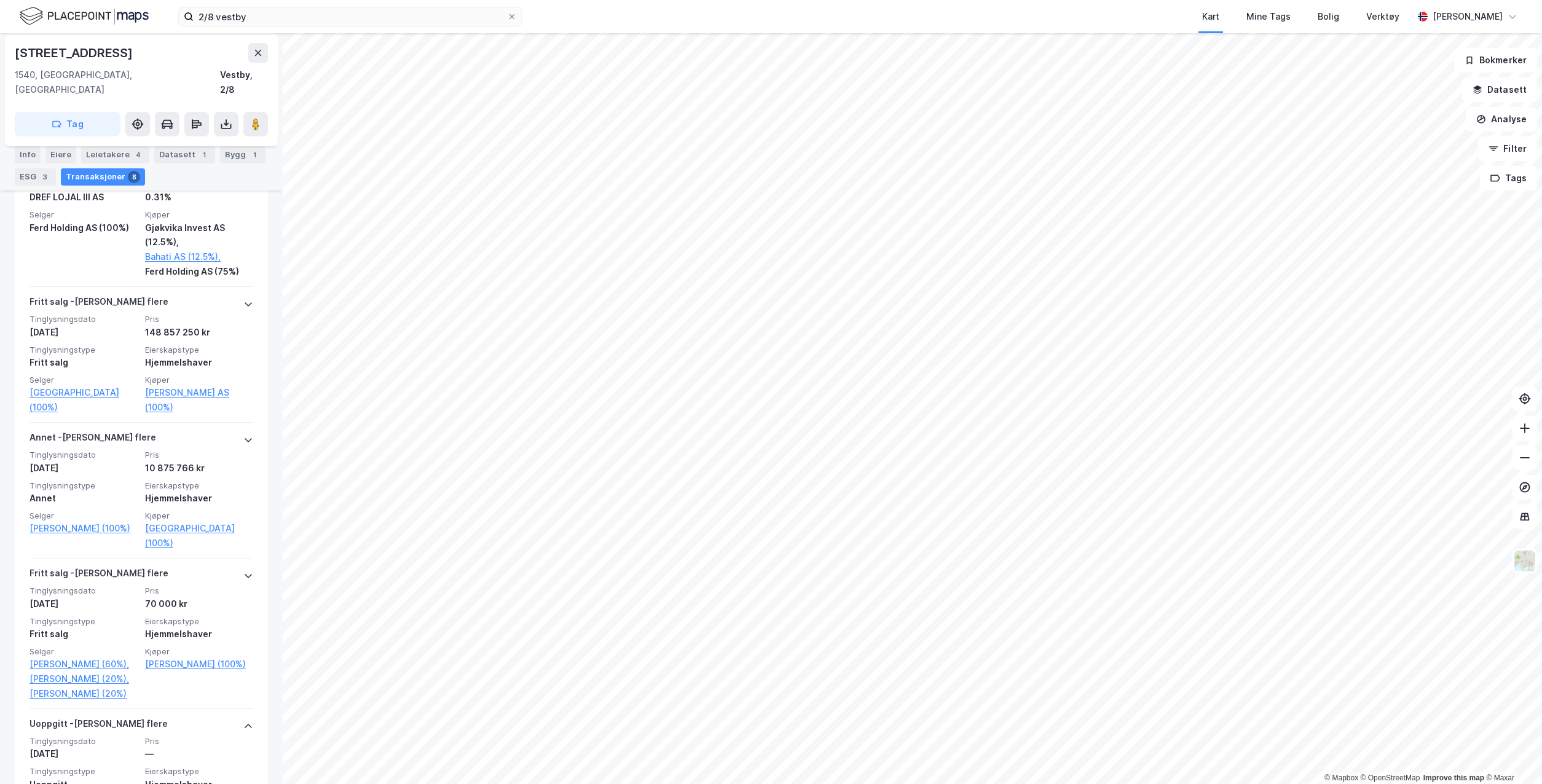
click at [221, 450] on div "Tinglysningsdato 1. nov. 2009 Pris 10 875 766 kr Tinglysningstype Annet Eierska…" at bounding box center [141, 500] width 224 height 101
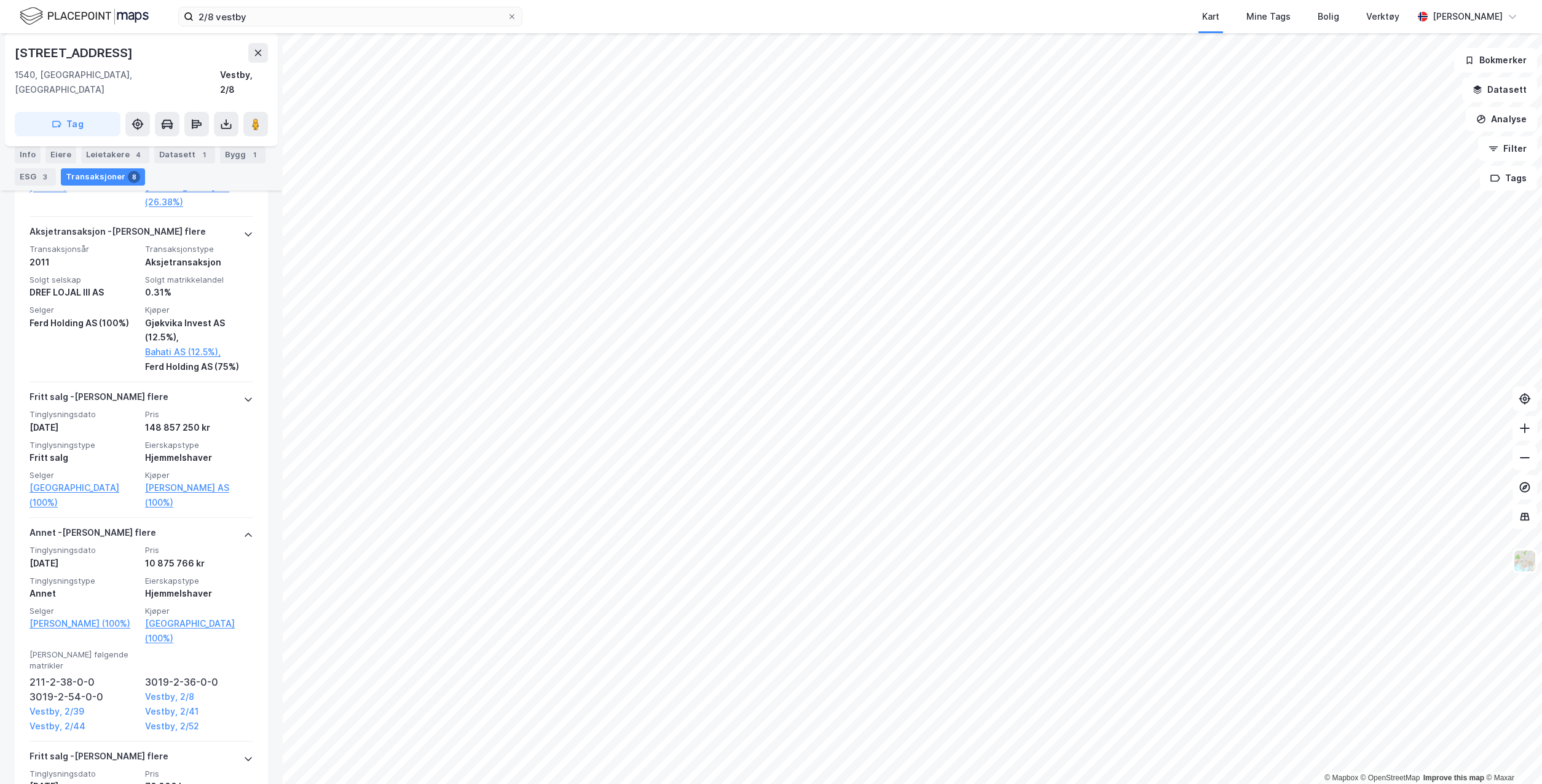
scroll to position [881, 0]
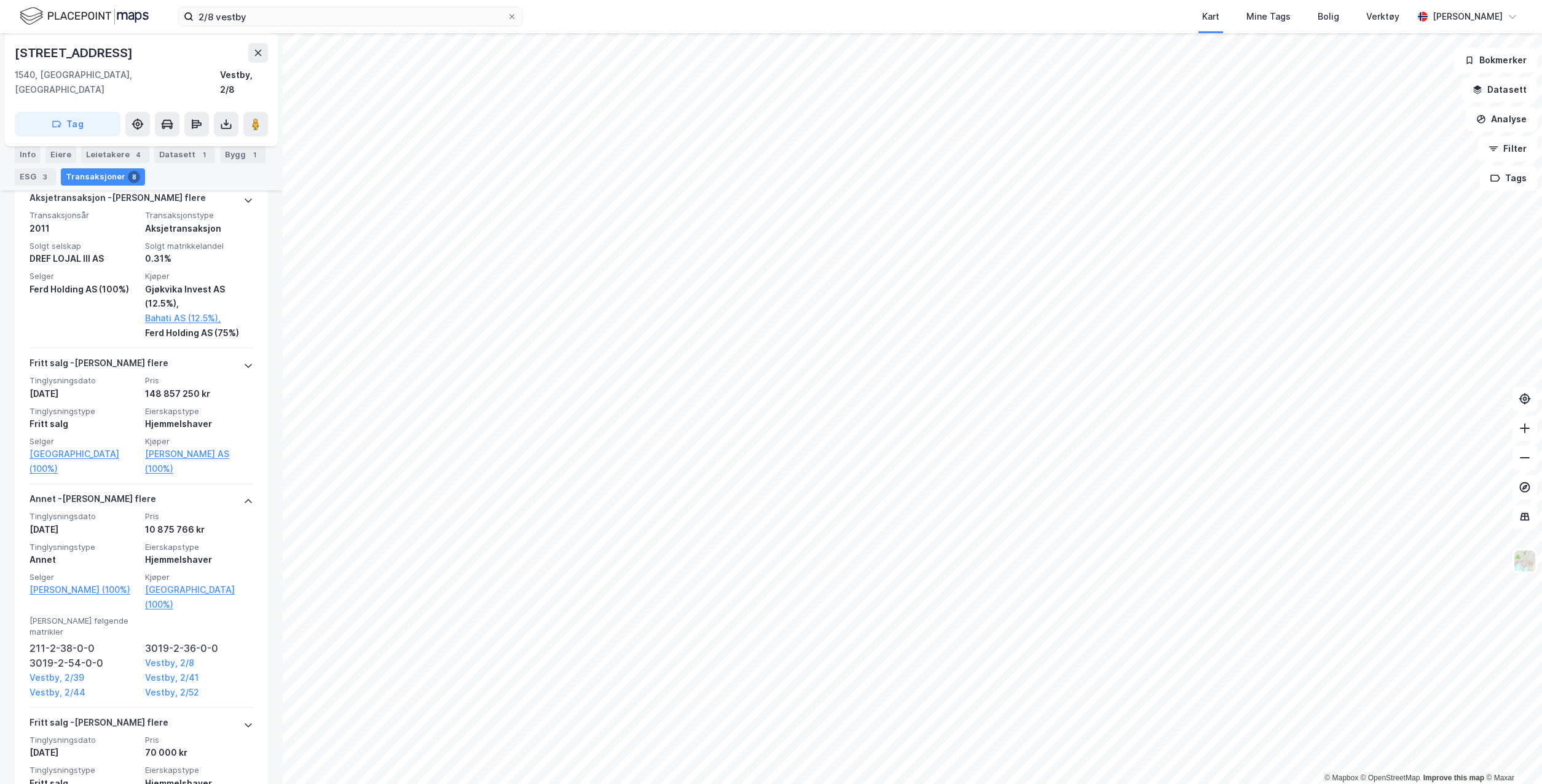
click at [215, 542] on span "Eierskapstype" at bounding box center [199, 547] width 108 height 11
